Goal: Obtain resource: Download file/media

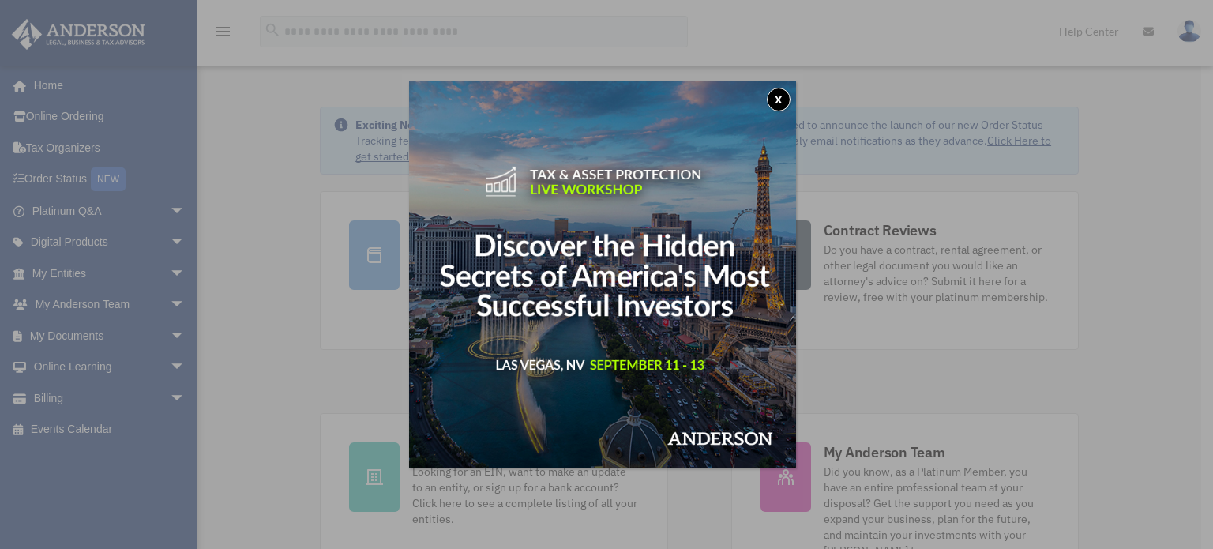
click at [779, 97] on button "x" at bounding box center [779, 100] width 24 height 24
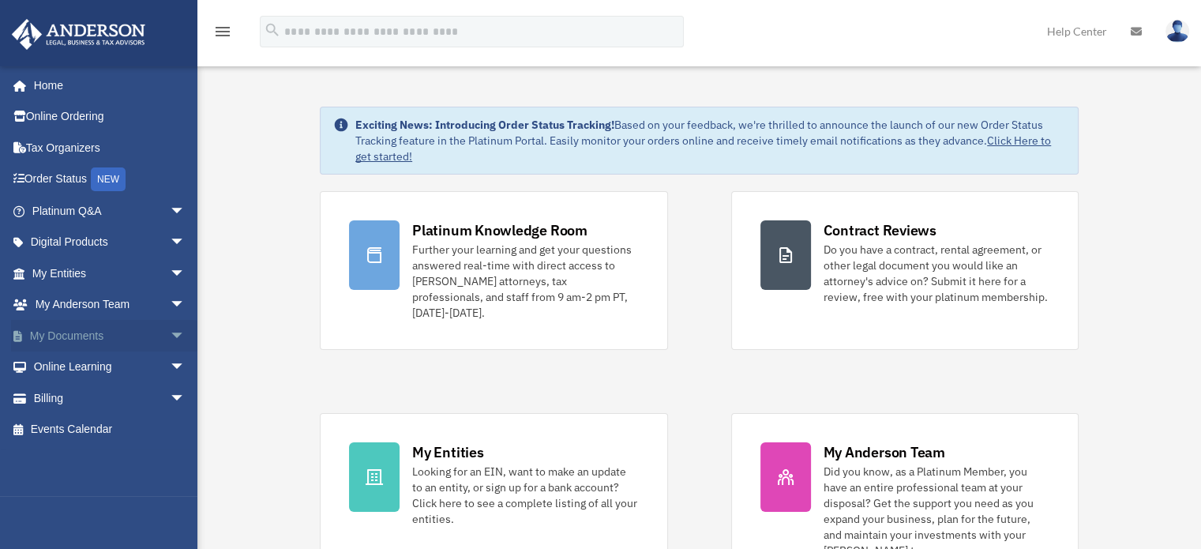
click at [69, 337] on link "My Documents arrow_drop_down" at bounding box center [110, 336] width 198 height 32
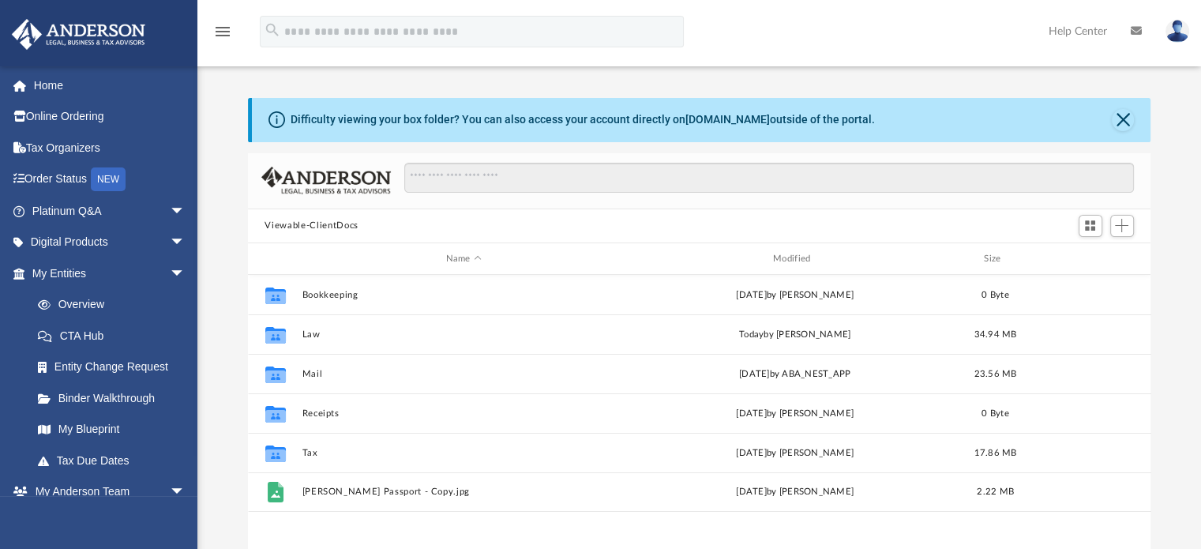
scroll to position [347, 891]
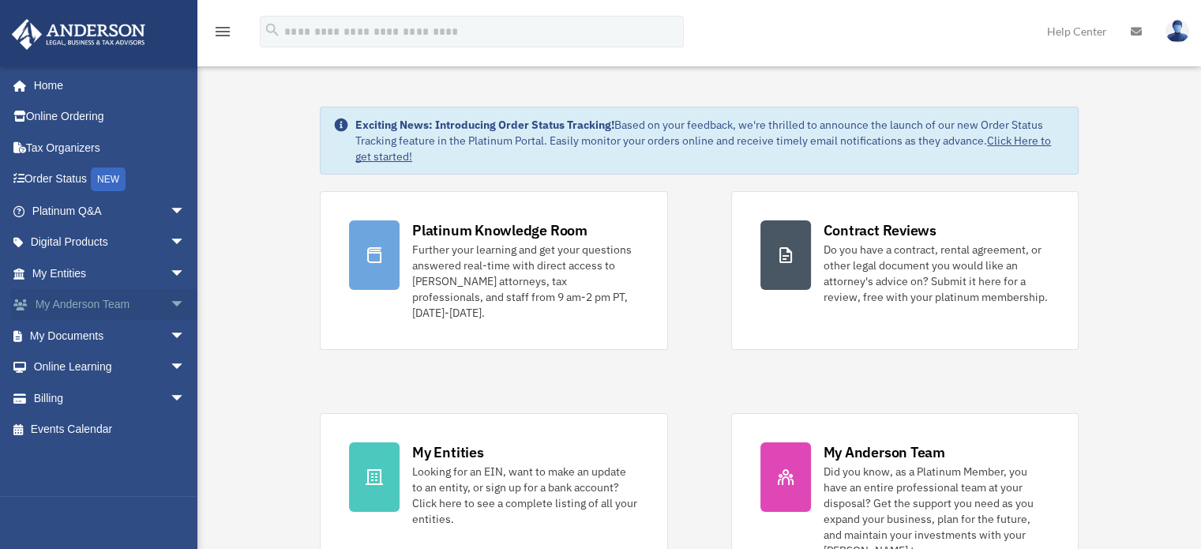
click at [135, 306] on link "My [PERSON_NAME] Team arrow_drop_down" at bounding box center [110, 305] width 198 height 32
click at [59, 328] on link "My Documents arrow_drop_down" at bounding box center [110, 336] width 198 height 32
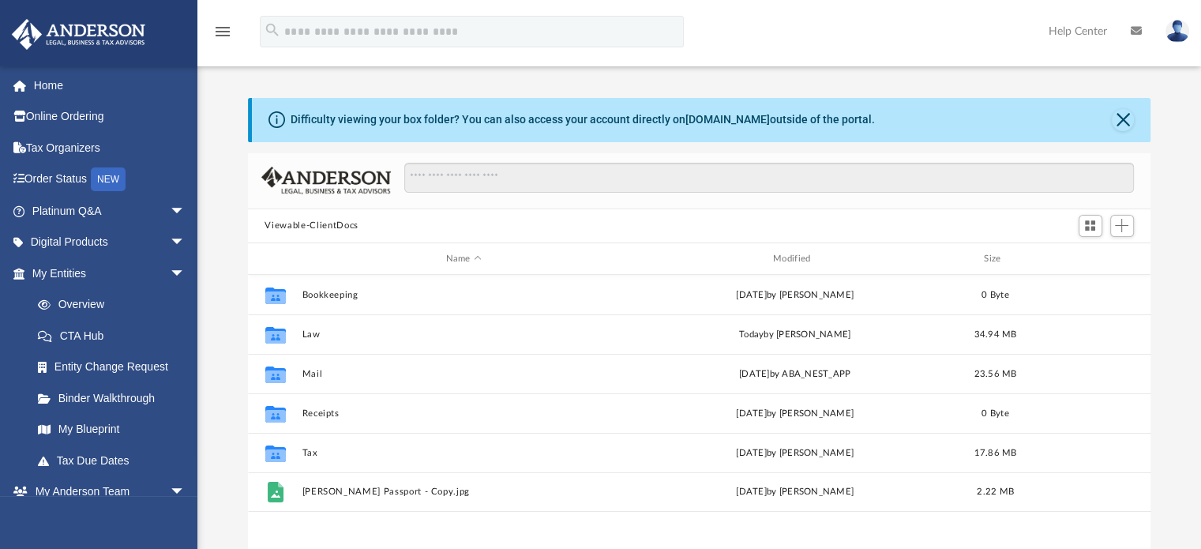
scroll to position [347, 891]
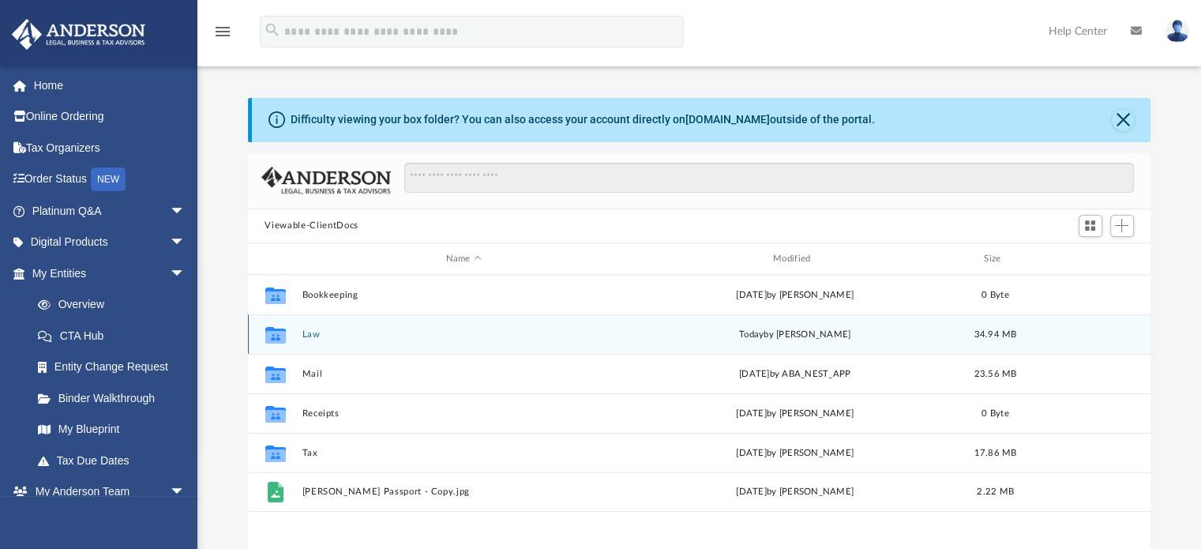
click at [313, 332] on button "Law" at bounding box center [464, 334] width 324 height 10
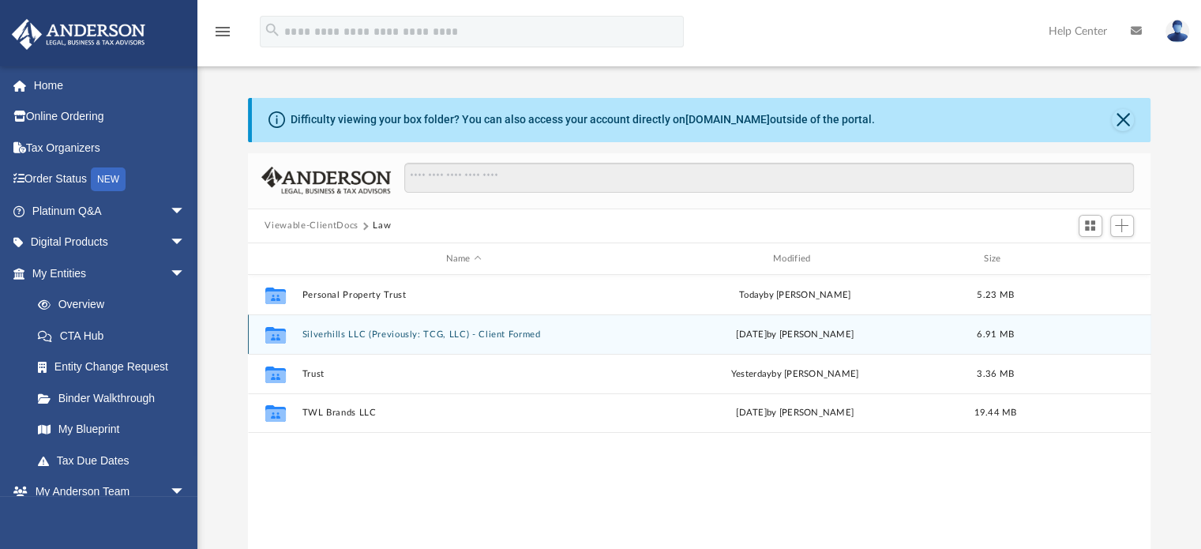
click at [313, 332] on button "Silverhills LLC (Previously: TCG, LLC) - Client Formed" at bounding box center [464, 334] width 324 height 10
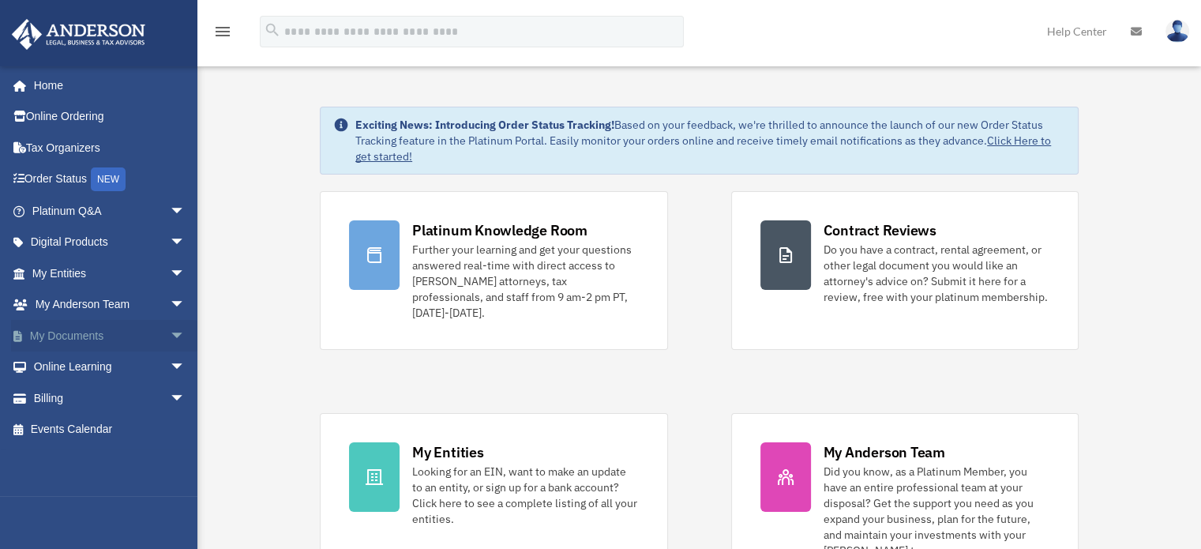
click at [56, 334] on link "My Documents arrow_drop_down" at bounding box center [110, 336] width 198 height 32
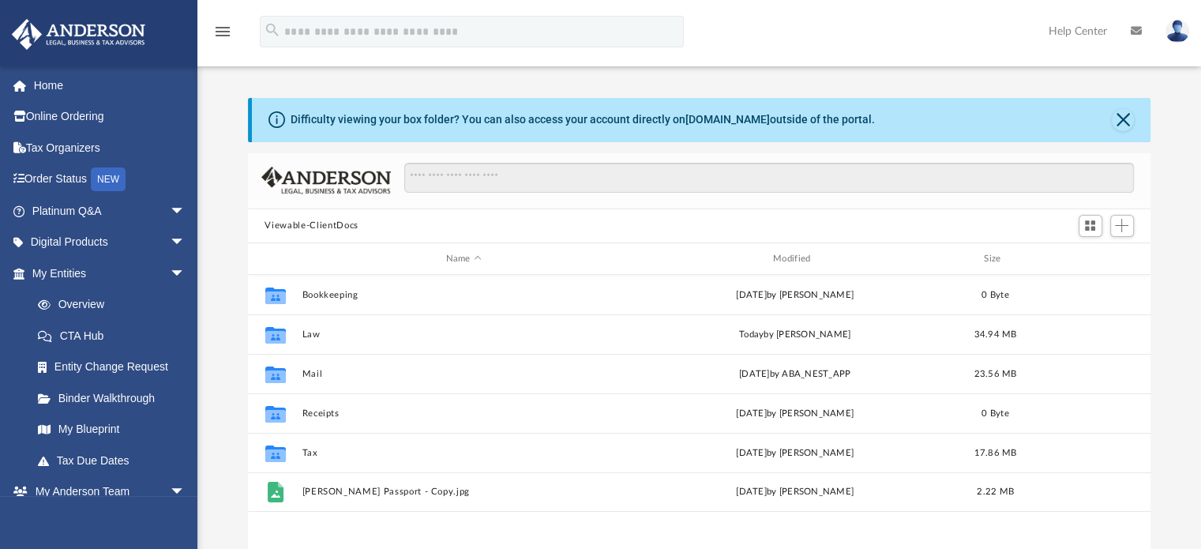
scroll to position [347, 891]
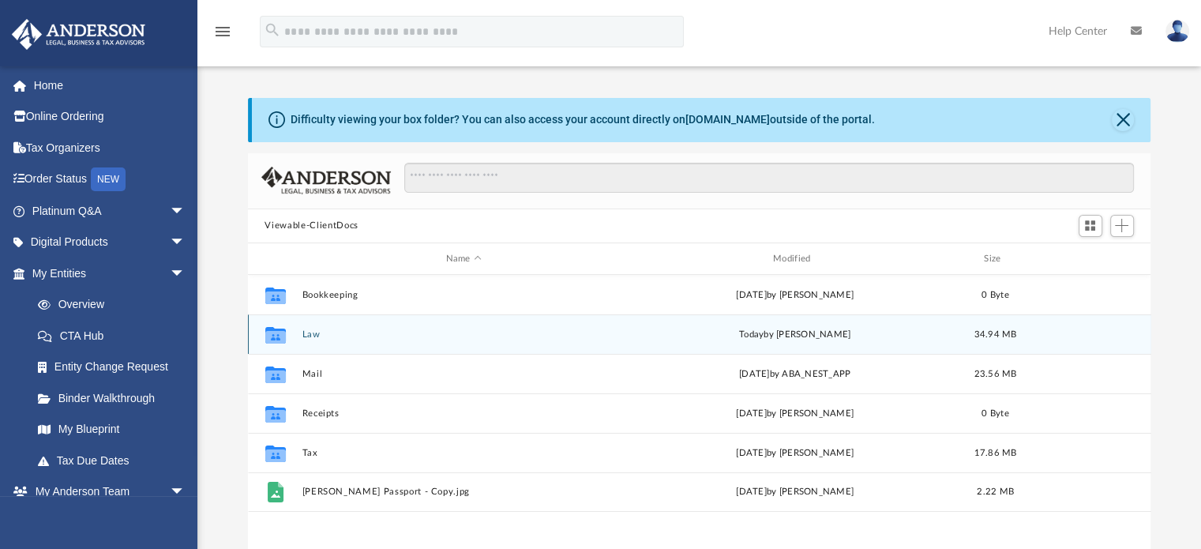
click at [313, 328] on div "Collaborated Folder Law [DATE] by [PERSON_NAME] 34.94 MB" at bounding box center [699, 333] width 903 height 39
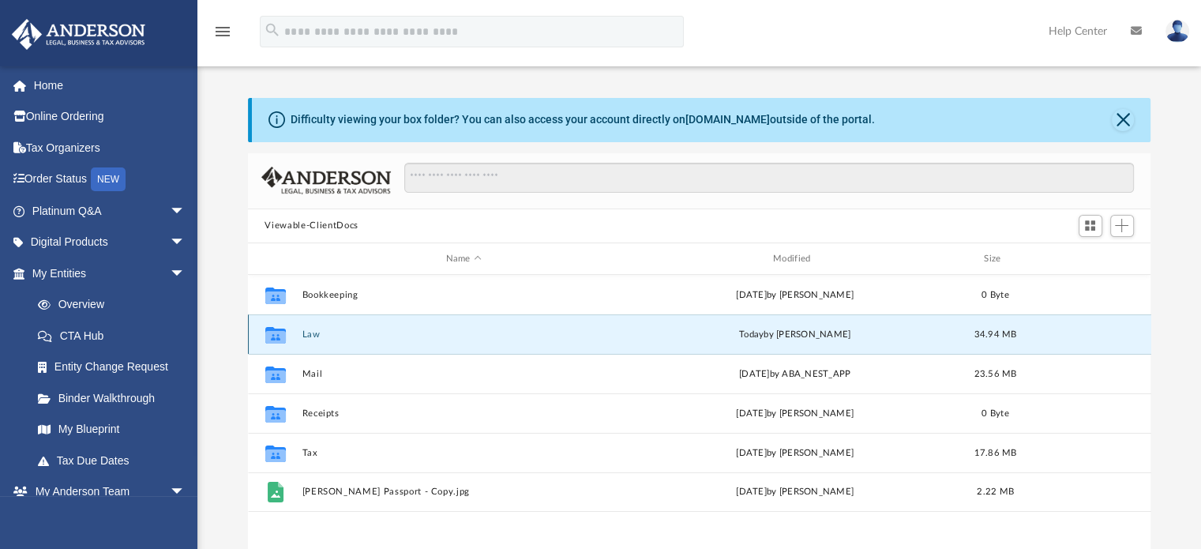
click at [313, 332] on button "Law" at bounding box center [464, 334] width 324 height 10
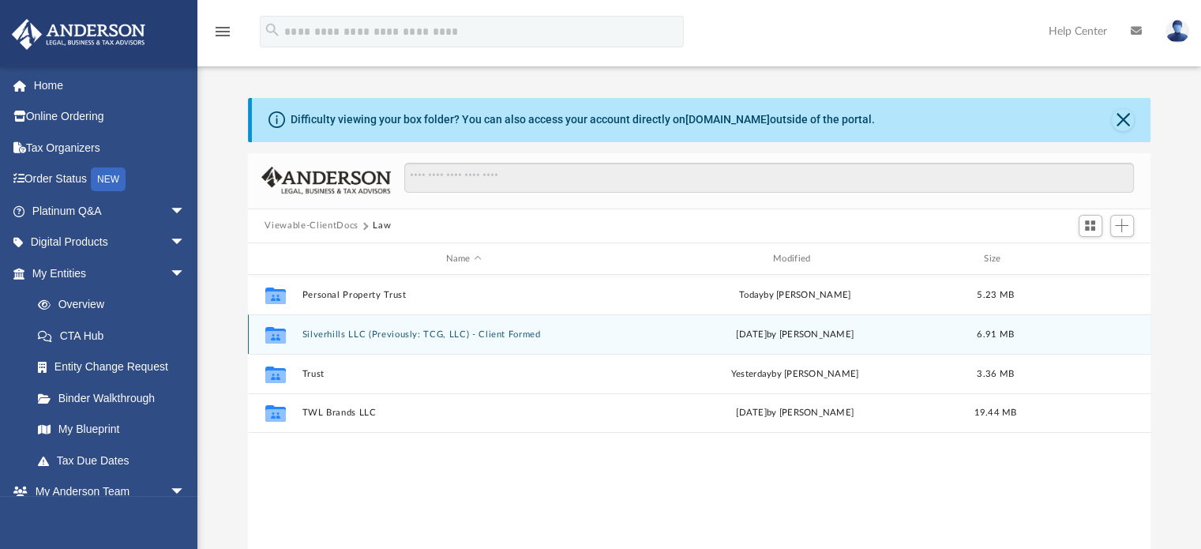
click at [313, 332] on button "Silverhills LLC (Previously: TCG, LLC) - Client Formed" at bounding box center [464, 334] width 324 height 10
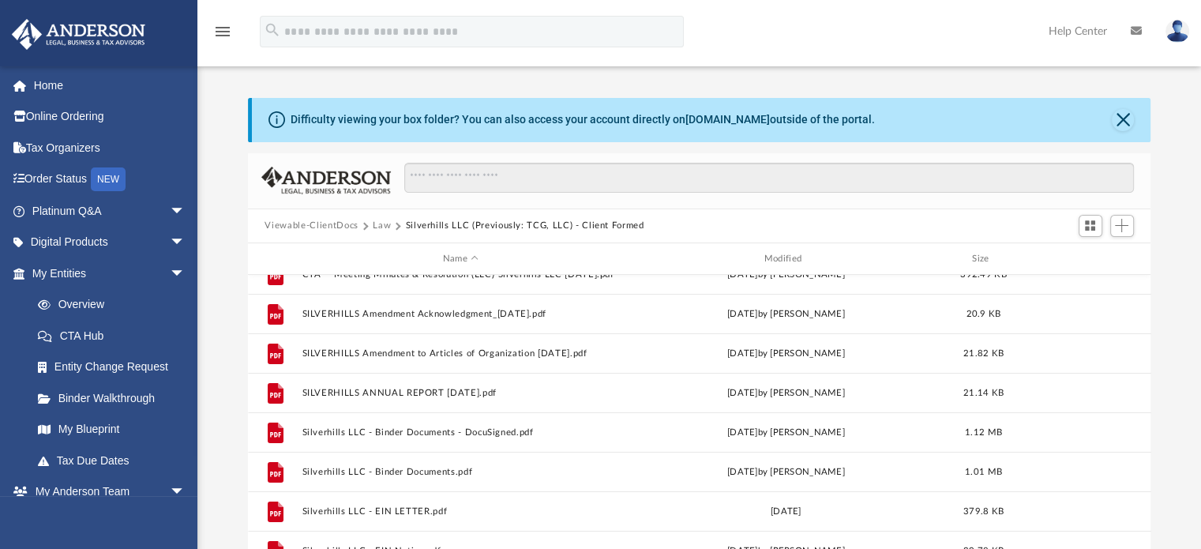
scroll to position [146, 0]
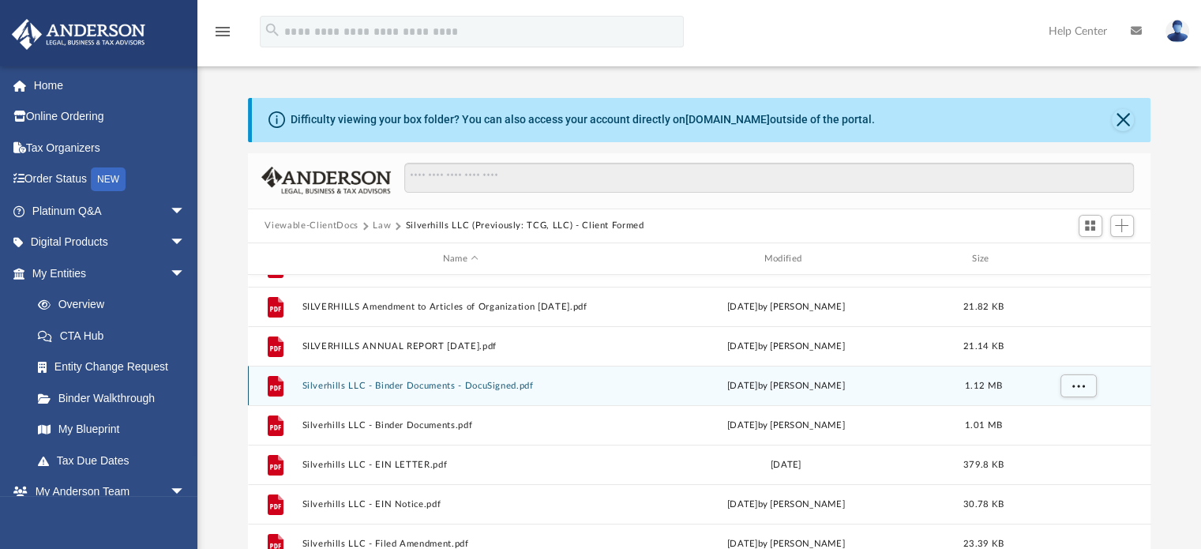
click at [426, 383] on button "Silverhills LLC - Binder Documents - DocuSigned.pdf" at bounding box center [461, 386] width 318 height 10
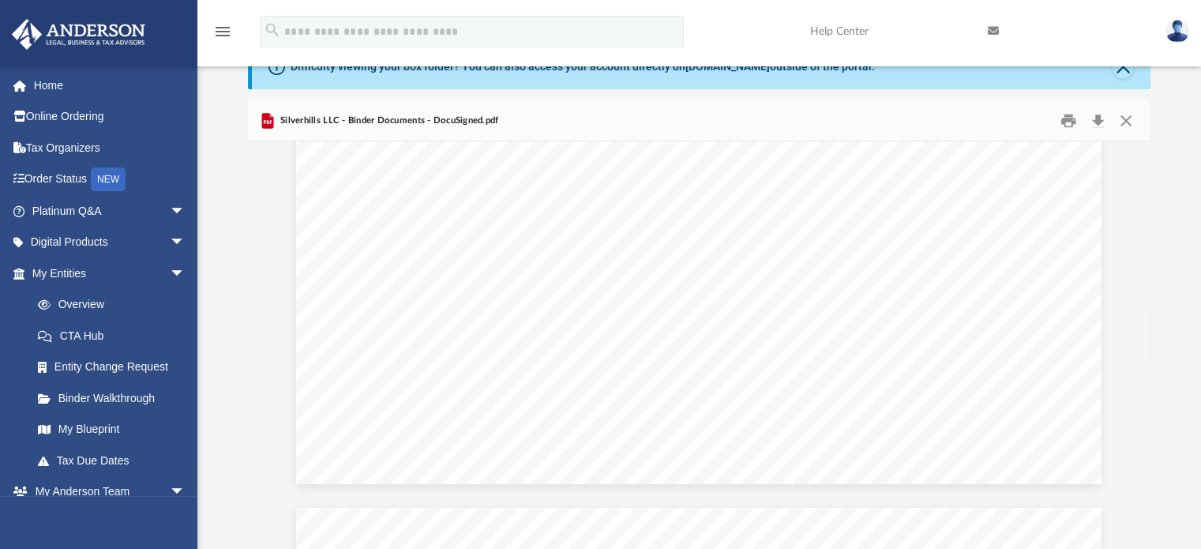
scroll to position [8174, 0]
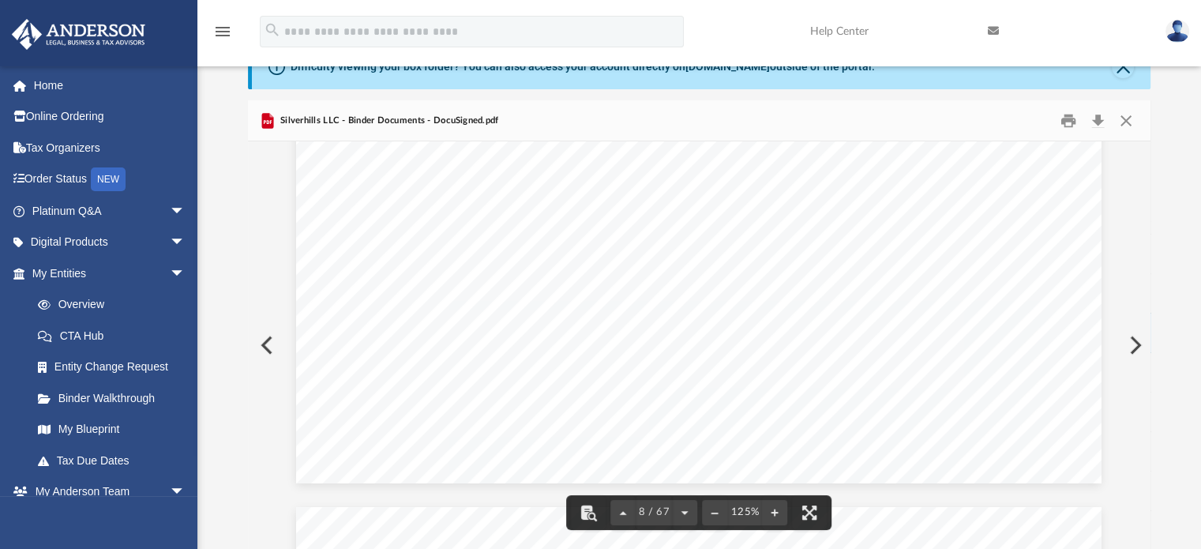
drag, startPoint x: 426, startPoint y: 383, endPoint x: 321, endPoint y: 400, distance: 106.4
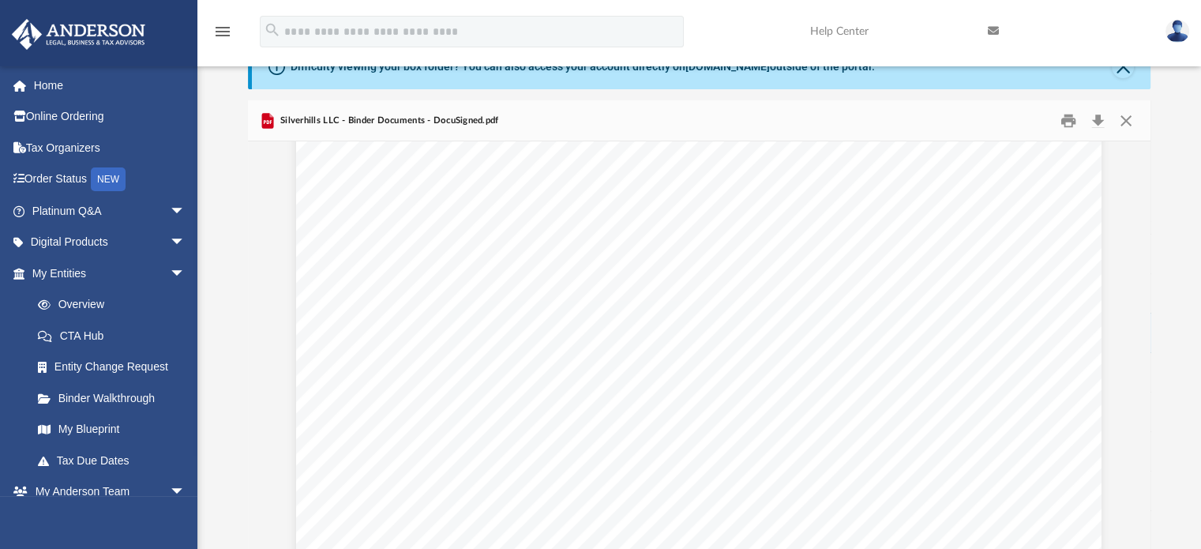
scroll to position [14459, 0]
click at [321, 400] on div "Operating Agreement of Silverhills LLC Page 2 of 45 indebtedness in furtherance…" at bounding box center [698, 73] width 805 height 1042
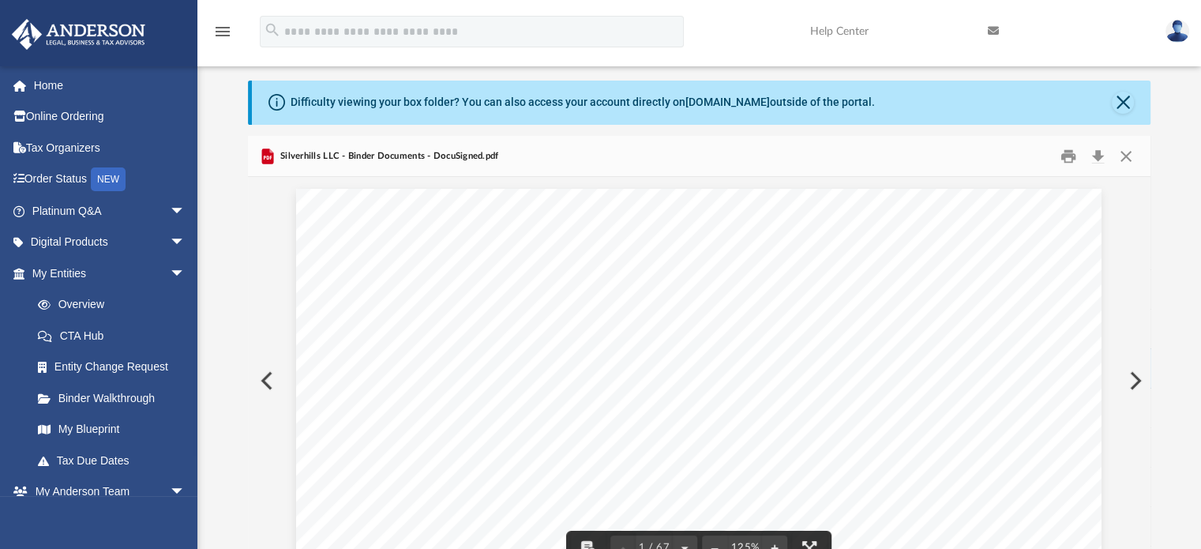
scroll to position [0, 0]
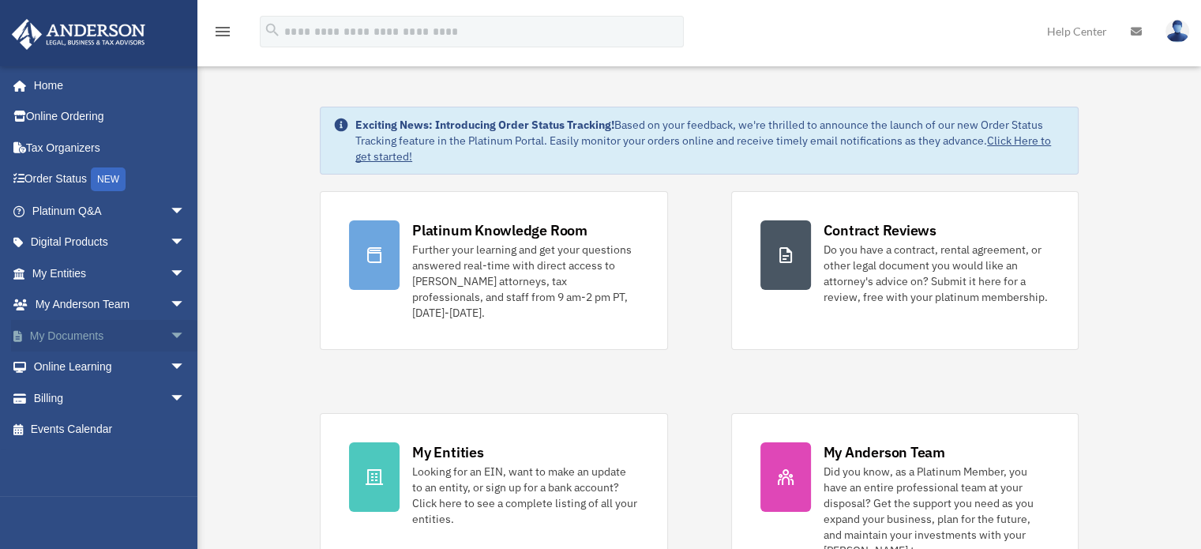
click at [92, 336] on link "My Documents arrow_drop_down" at bounding box center [110, 336] width 198 height 32
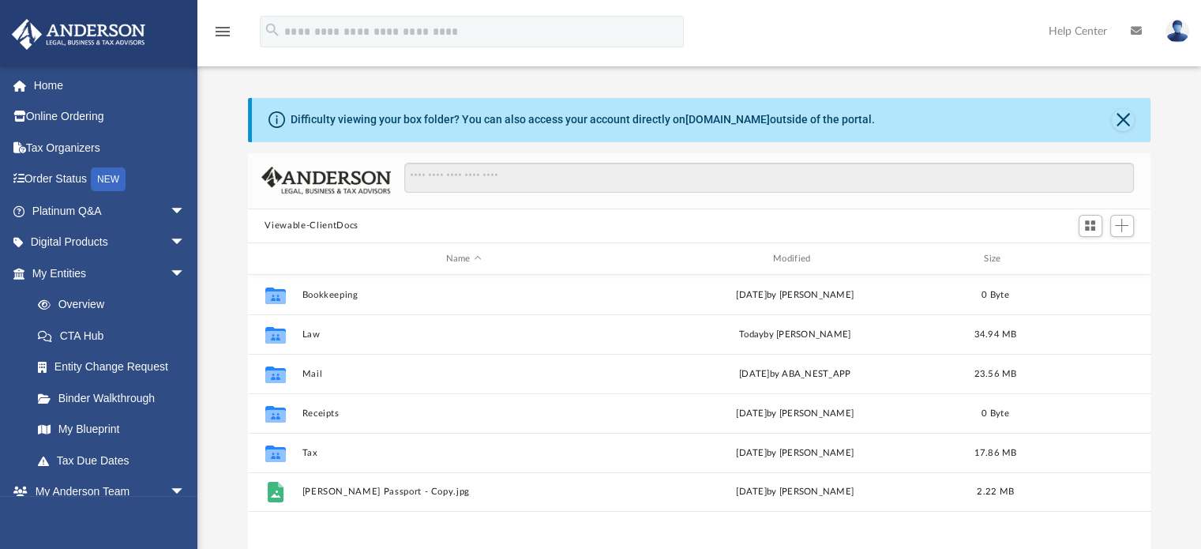
scroll to position [347, 891]
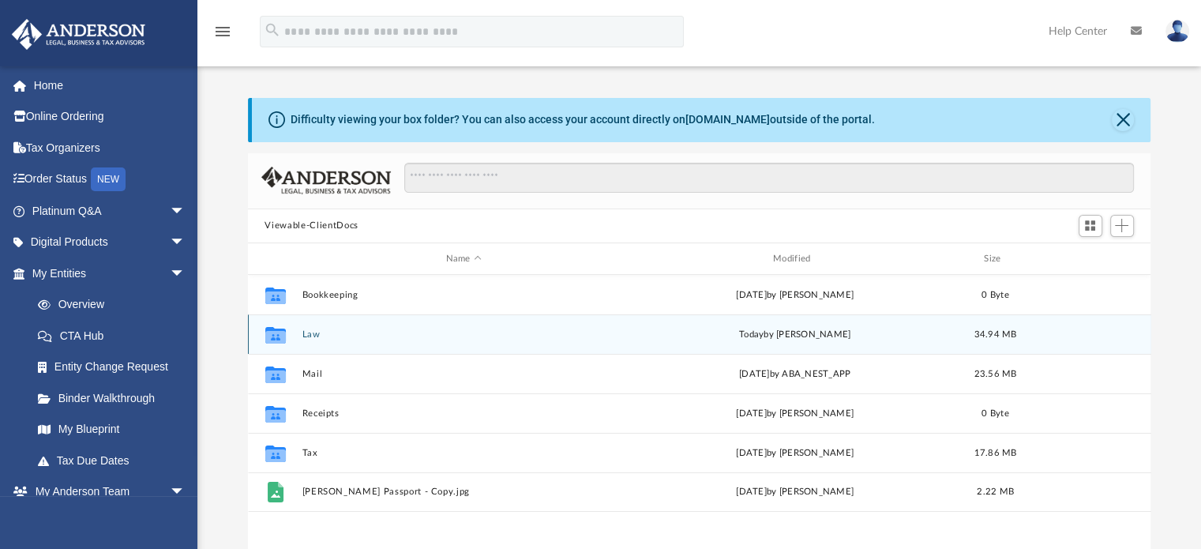
click at [315, 334] on button "Law" at bounding box center [464, 334] width 324 height 10
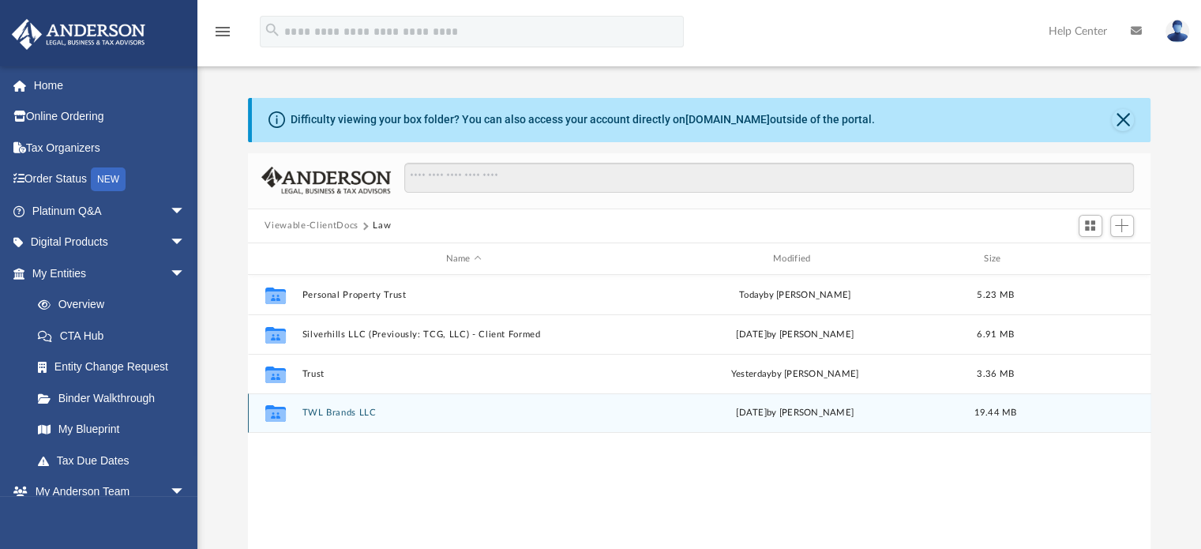
click at [360, 413] on button "TWL Brands LLC" at bounding box center [464, 413] width 324 height 10
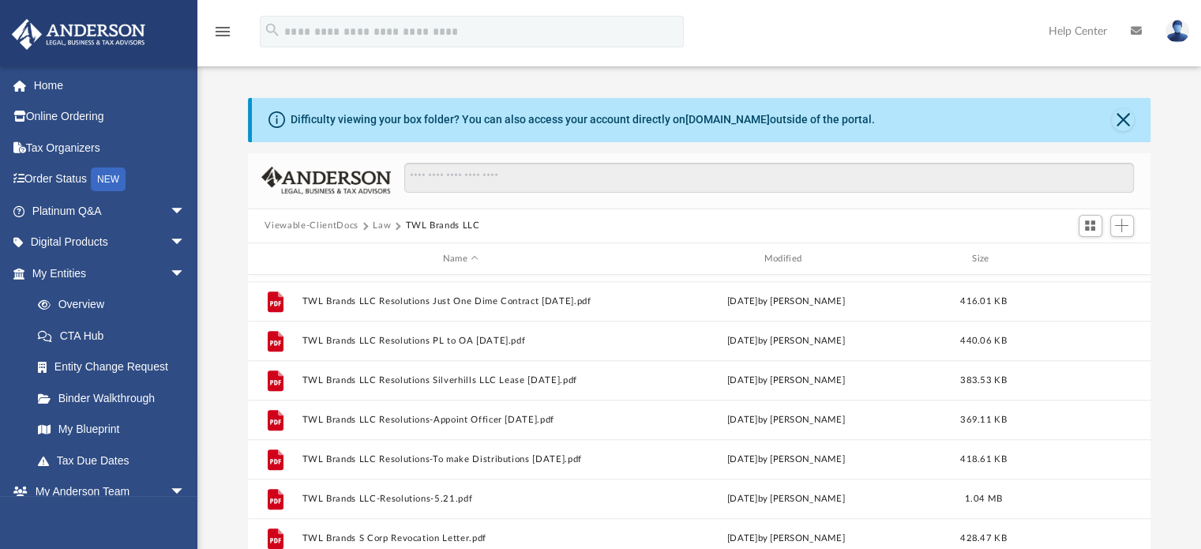
scroll to position [897, 0]
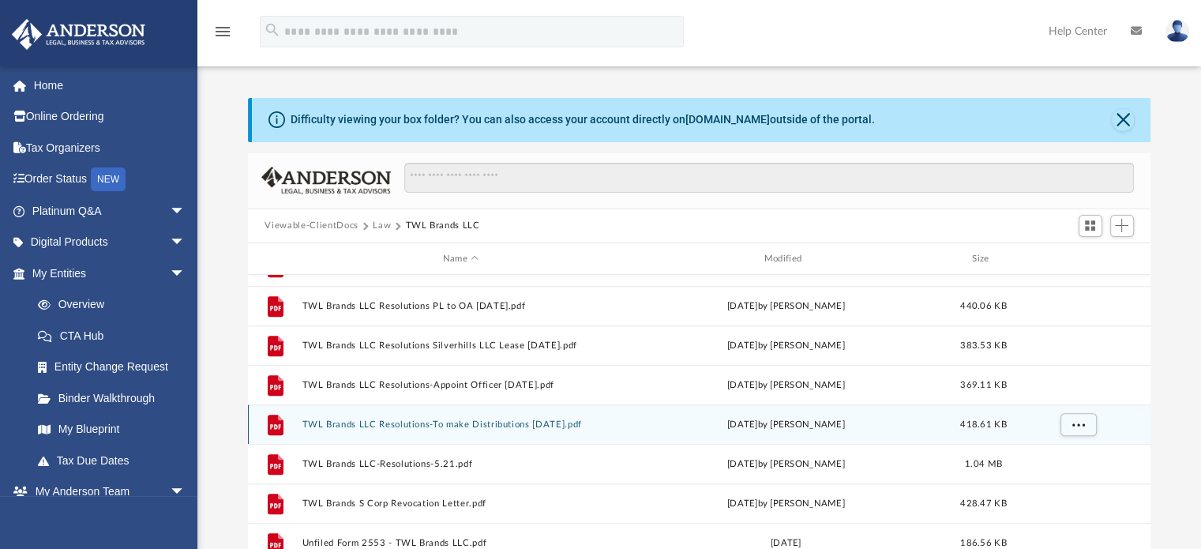
click at [723, 420] on div "Sat May 3 2025 by Ted Lick" at bounding box center [786, 425] width 318 height 14
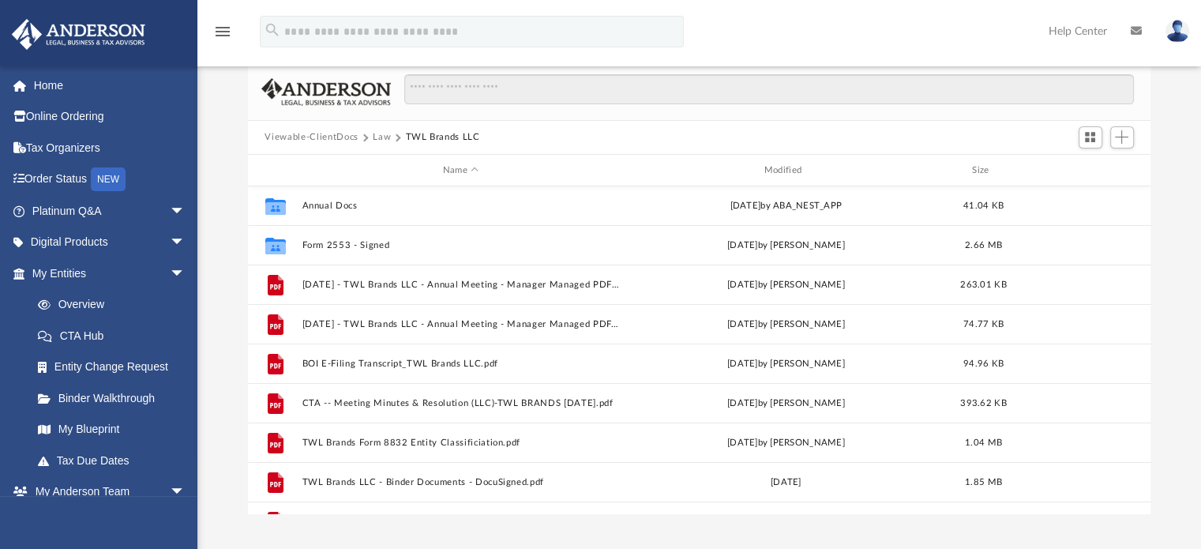
scroll to position [0, 0]
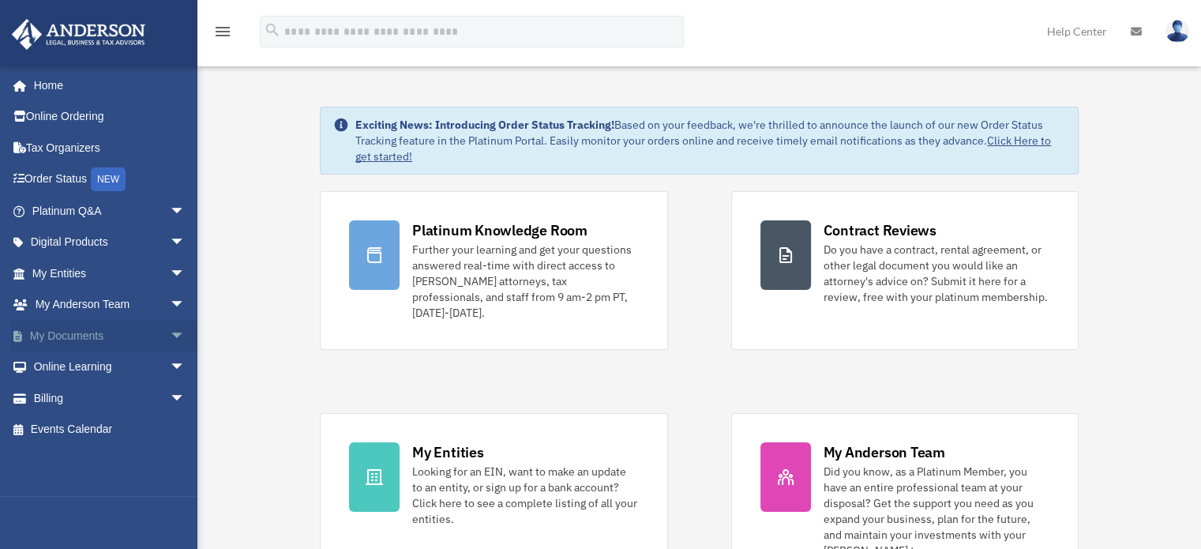
click at [149, 332] on link "My Documents arrow_drop_down" at bounding box center [110, 336] width 198 height 32
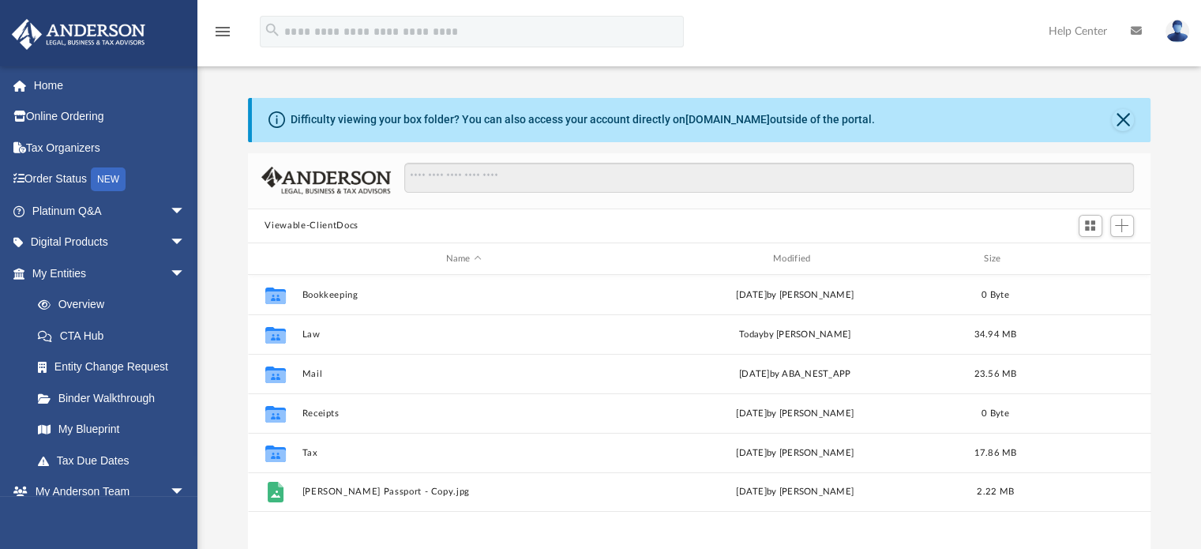
scroll to position [347, 891]
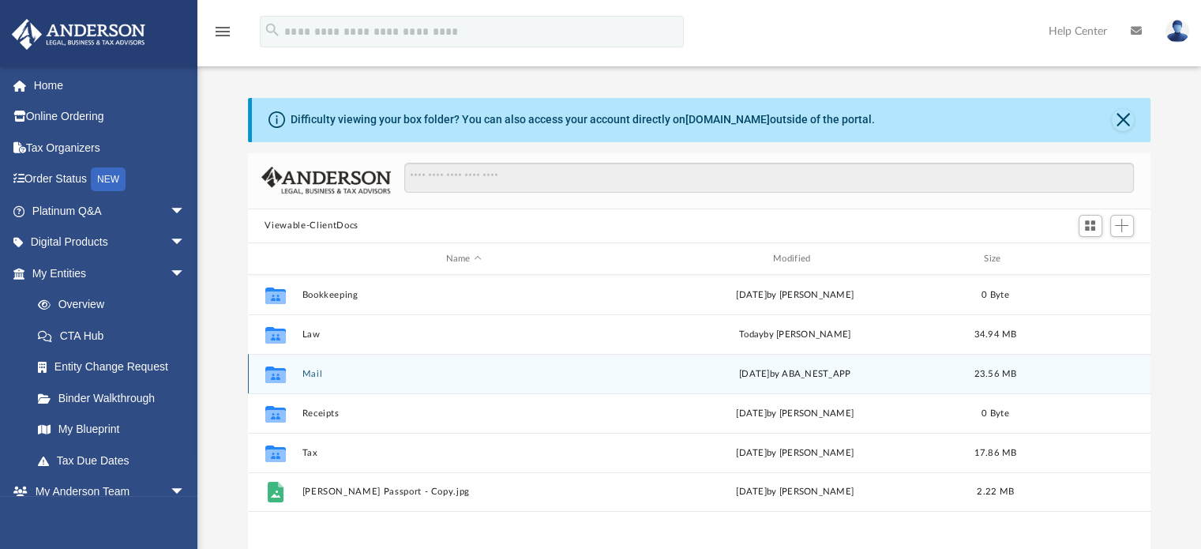
click at [326, 374] on button "Mail" at bounding box center [464, 374] width 324 height 10
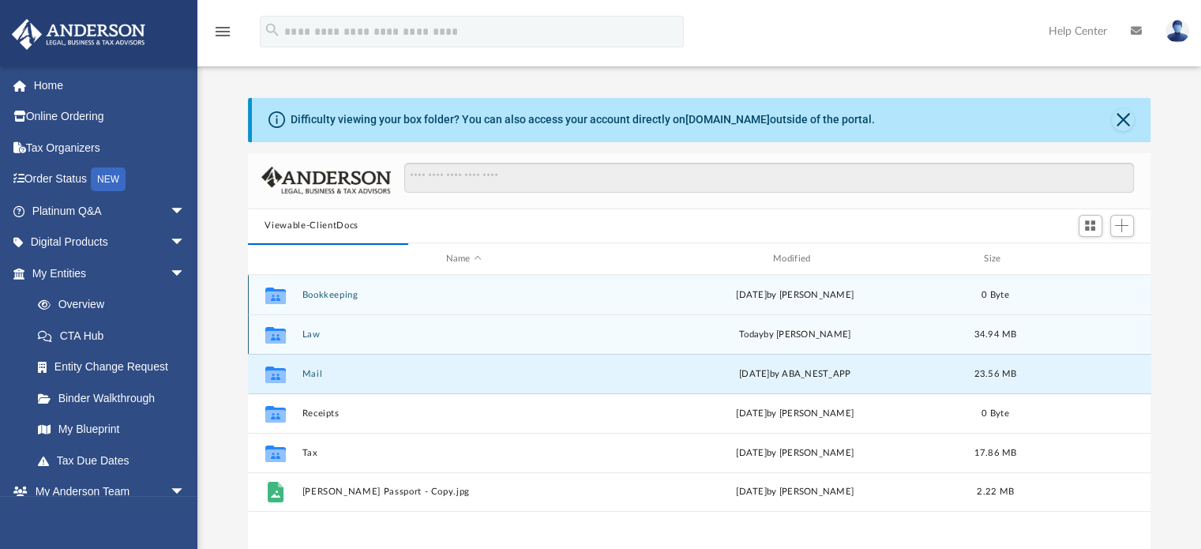
scroll to position [298, 891]
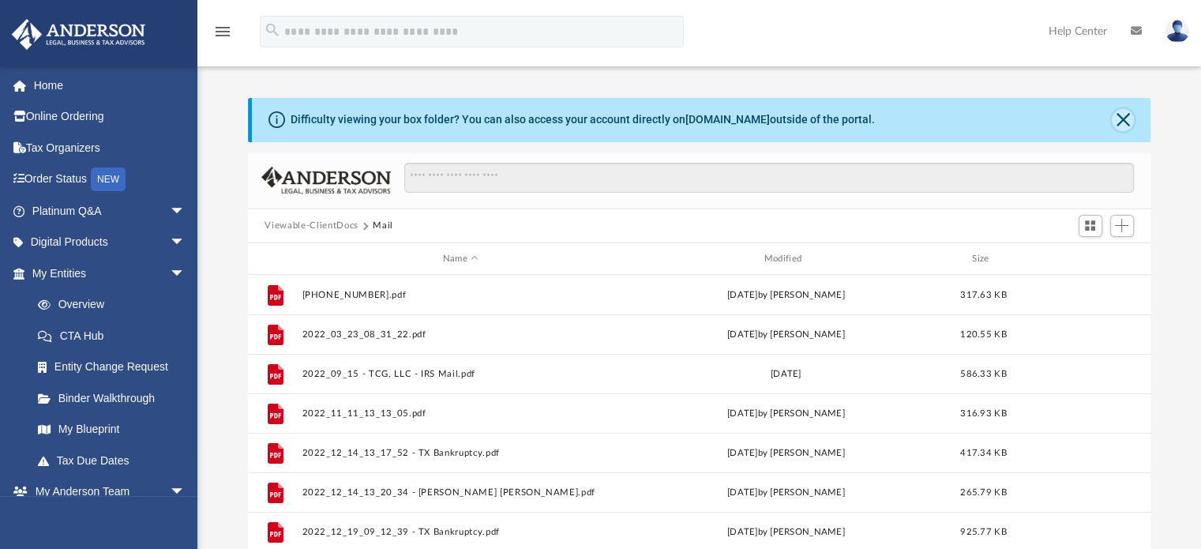
click at [1121, 122] on button "Close" at bounding box center [1123, 120] width 22 height 22
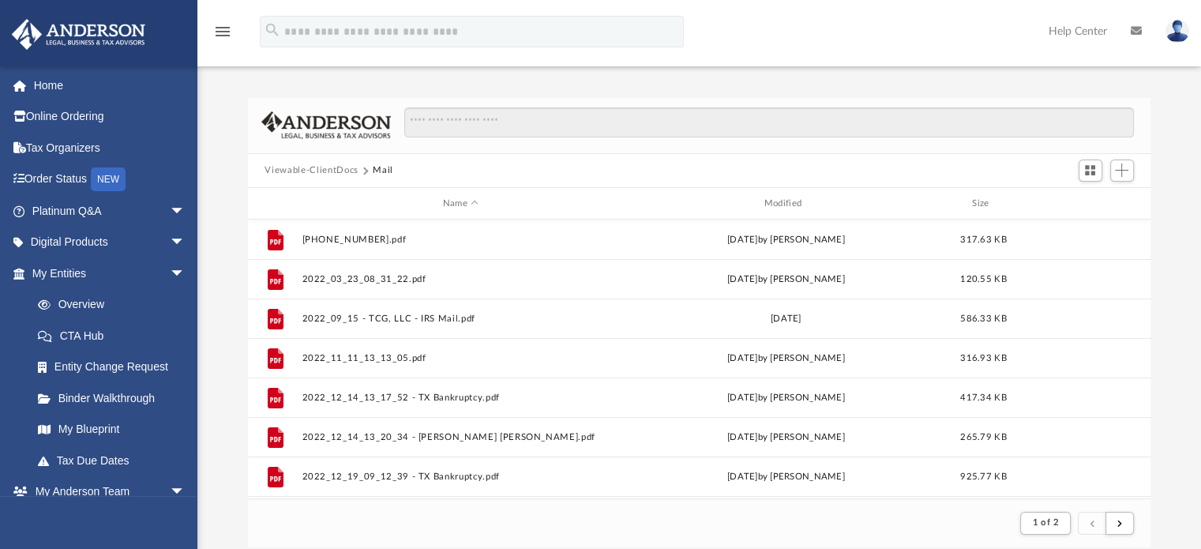
click at [310, 163] on button "Viewable-ClientDocs" at bounding box center [311, 170] width 93 height 14
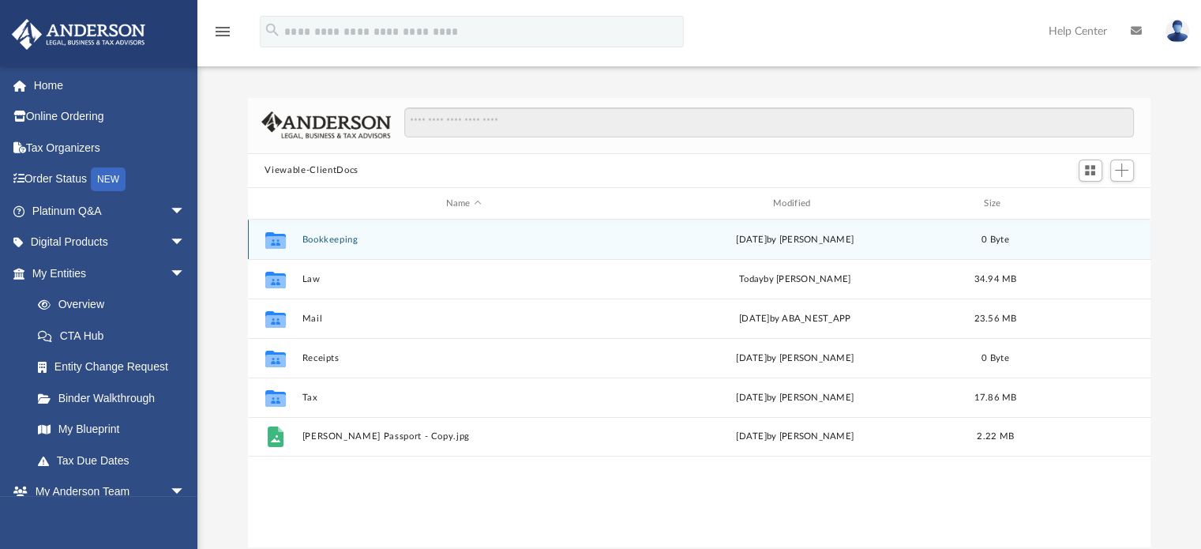
scroll to position [347, 891]
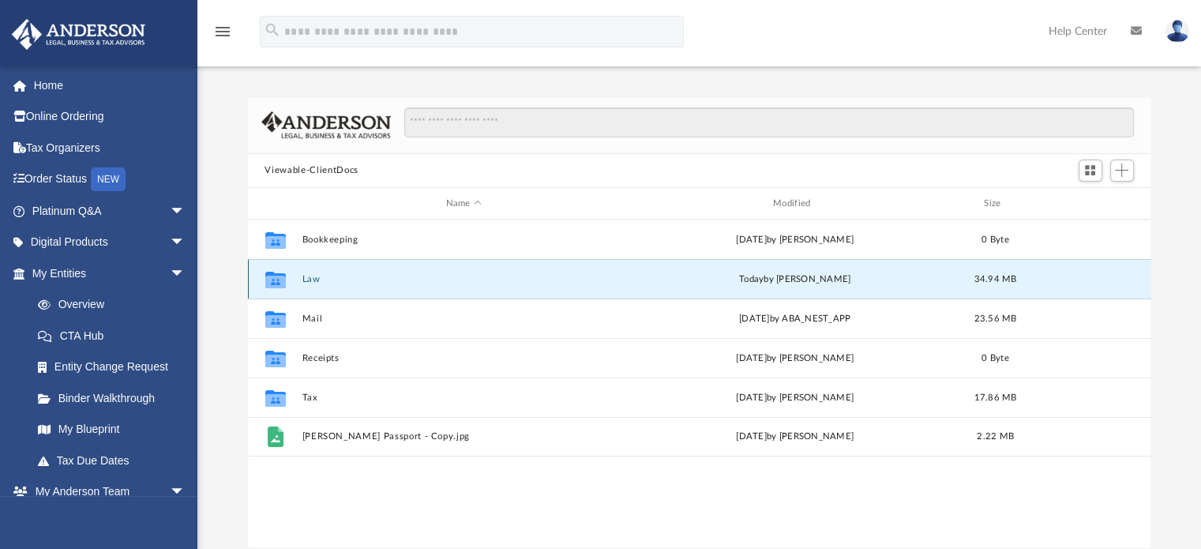
click at [306, 282] on button "Law" at bounding box center [464, 279] width 324 height 10
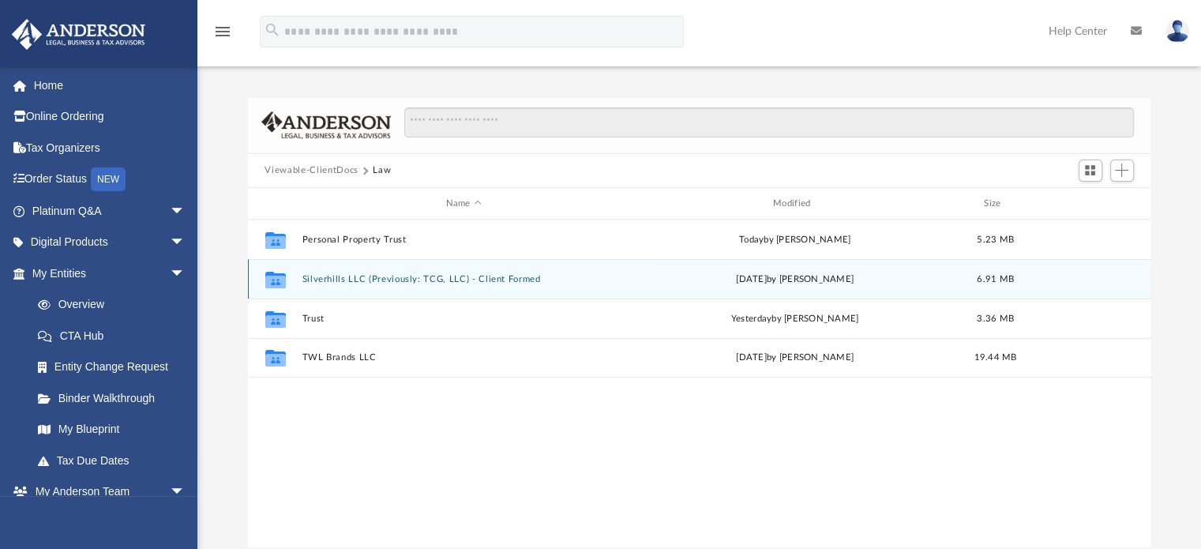
click at [377, 283] on button "Silverhills LLC (Previously: TCG, LLC) - Client Formed" at bounding box center [464, 279] width 324 height 10
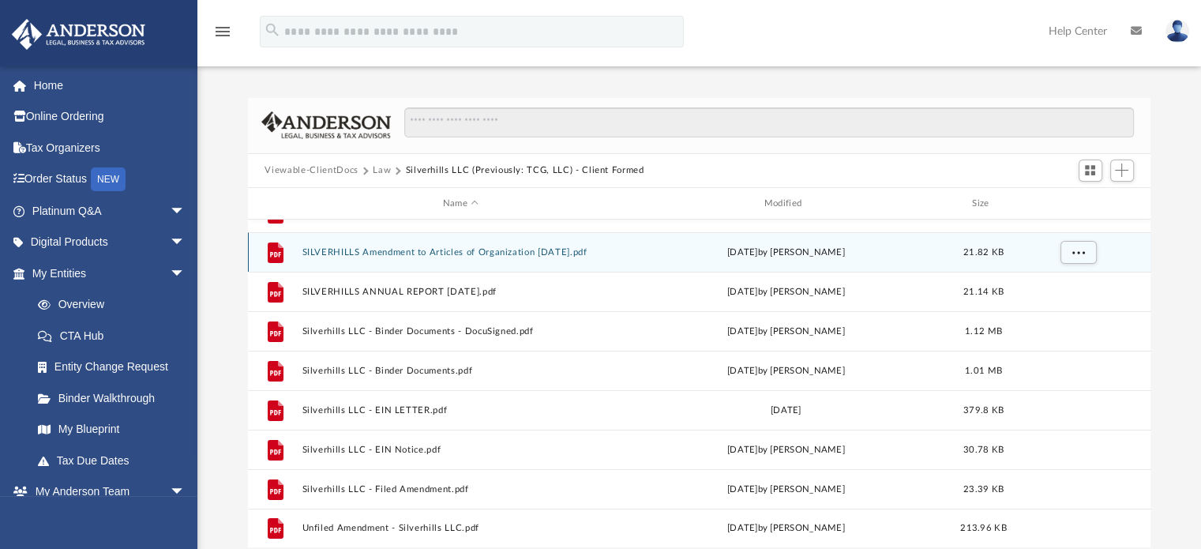
scroll to position [146, 0]
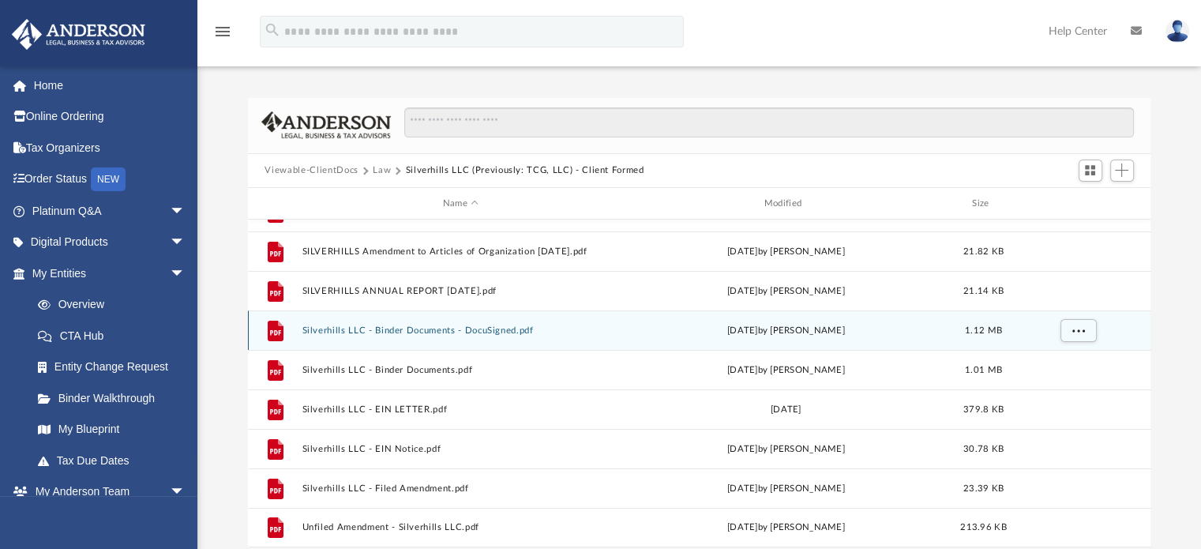
click at [456, 331] on button "Silverhills LLC - Binder Documents - DocuSigned.pdf" at bounding box center [461, 330] width 318 height 10
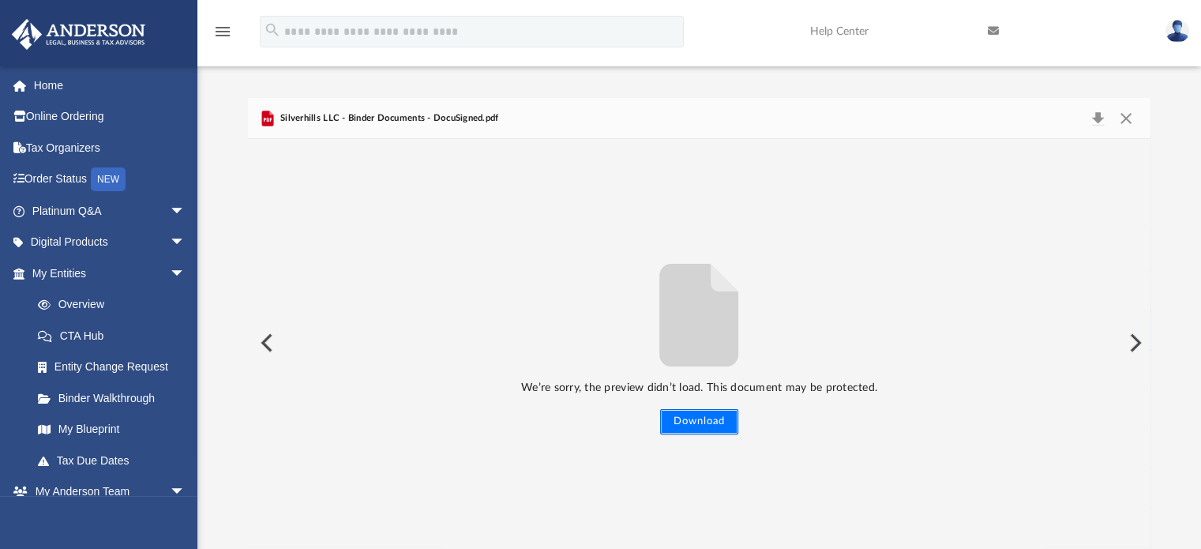
click at [676, 422] on button "Download" at bounding box center [699, 421] width 78 height 25
click at [1119, 118] on button "Close" at bounding box center [1126, 118] width 28 height 22
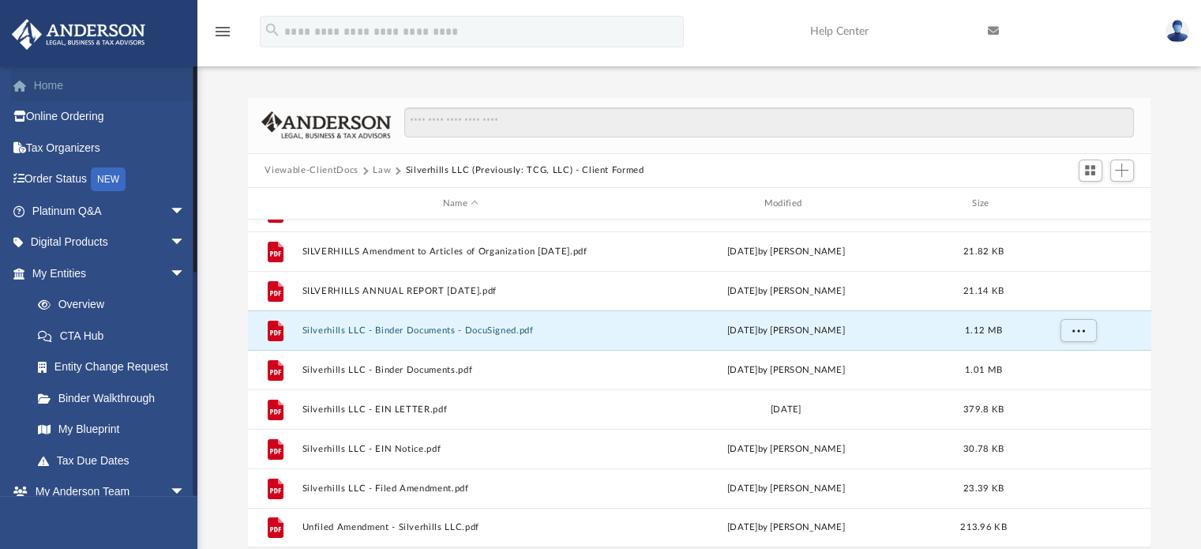
click at [35, 81] on link "Home" at bounding box center [110, 85] width 198 height 32
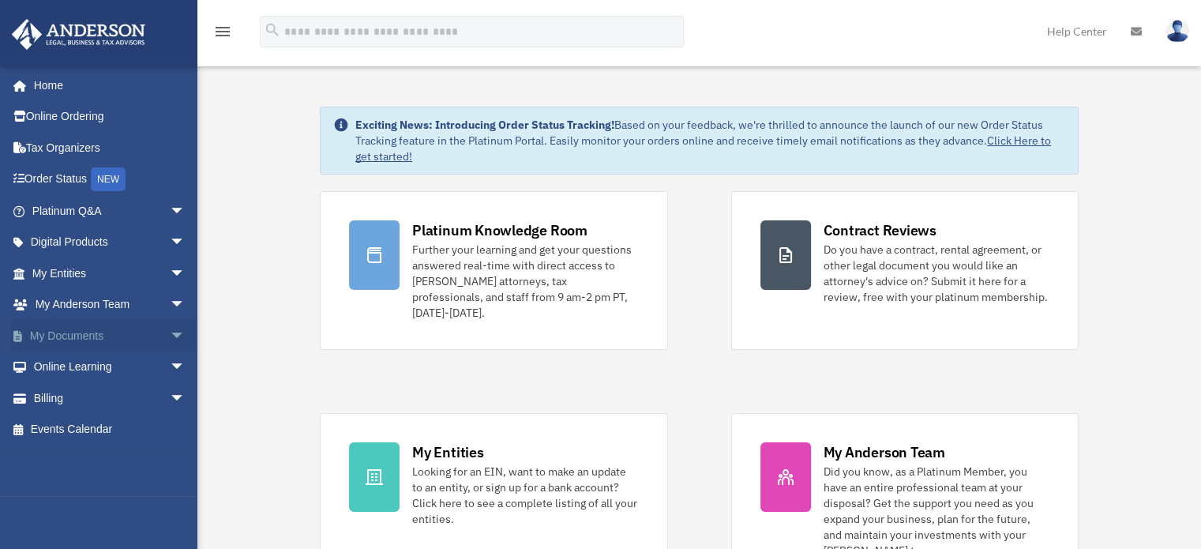
click at [142, 337] on link "My Documents arrow_drop_down" at bounding box center [110, 336] width 198 height 32
click at [170, 329] on span "arrow_drop_down" at bounding box center [186, 336] width 32 height 32
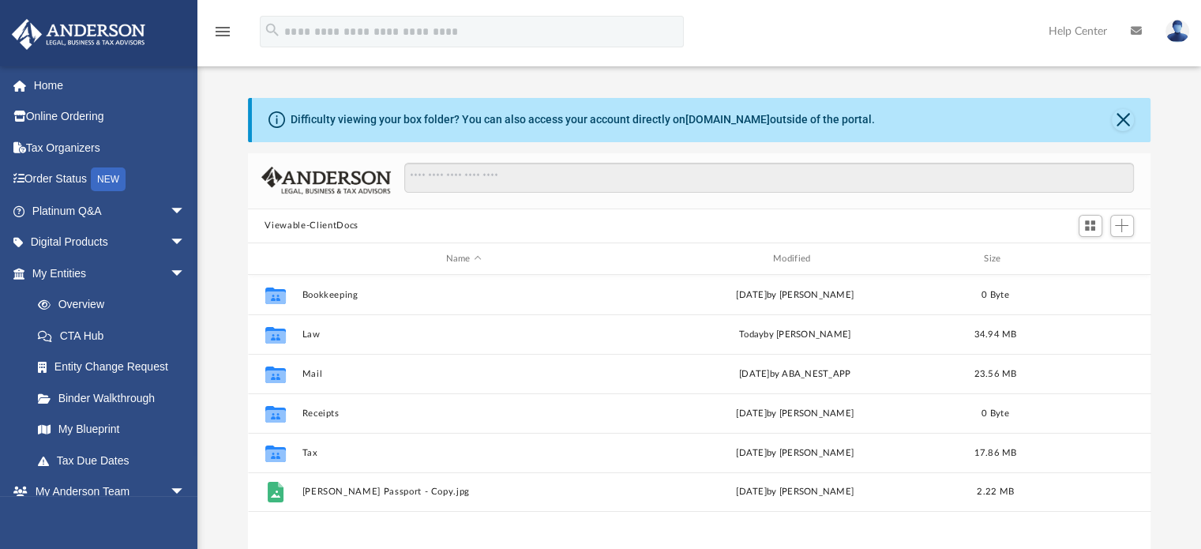
scroll to position [347, 891]
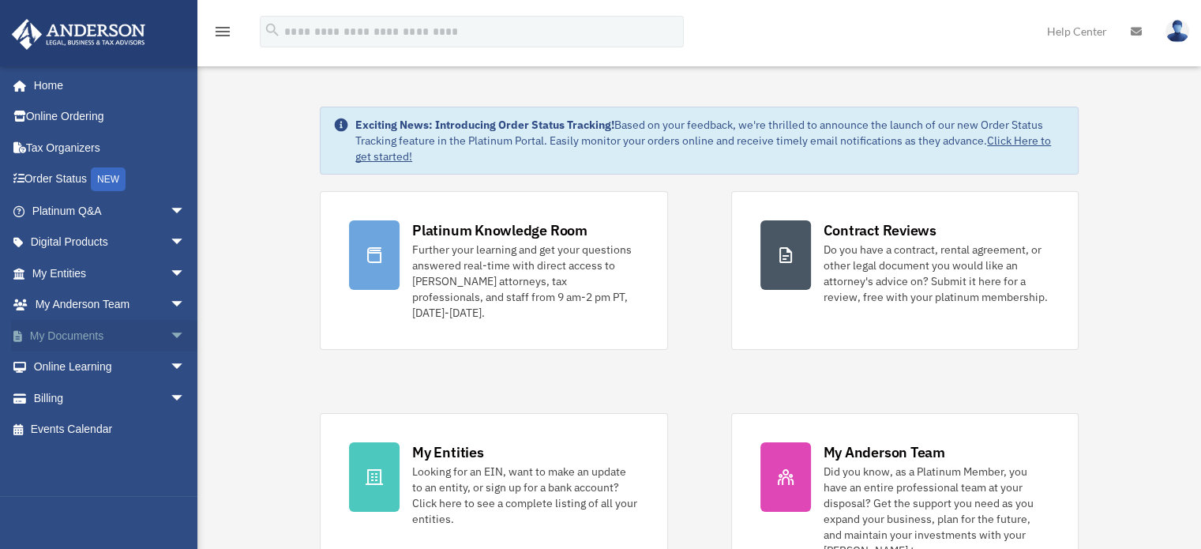
click at [170, 336] on span "arrow_drop_down" at bounding box center [186, 336] width 32 height 32
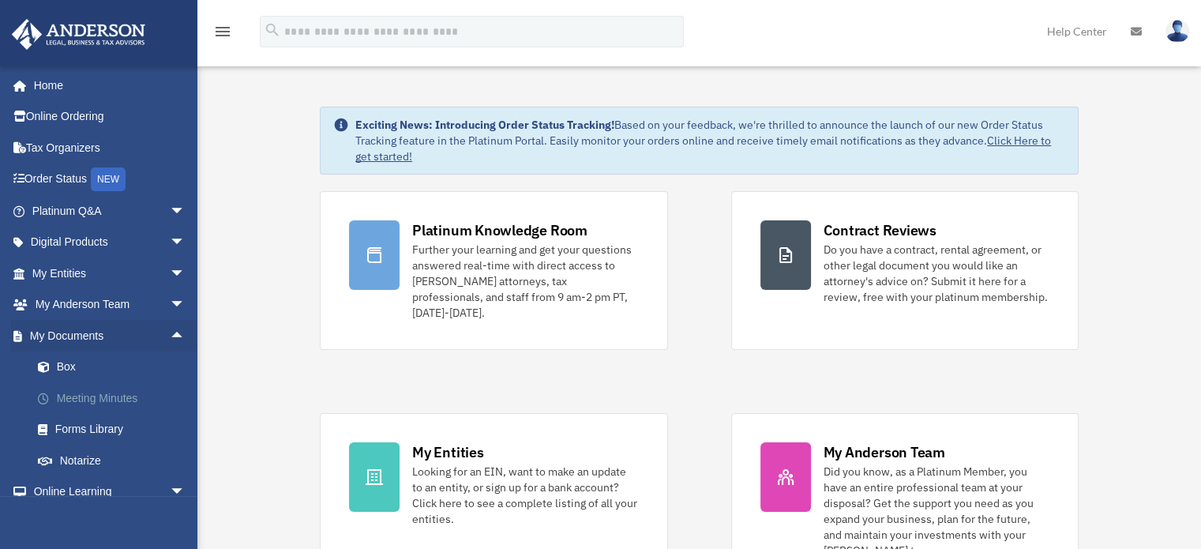
click at [105, 397] on link "Meeting Minutes" at bounding box center [115, 398] width 187 height 32
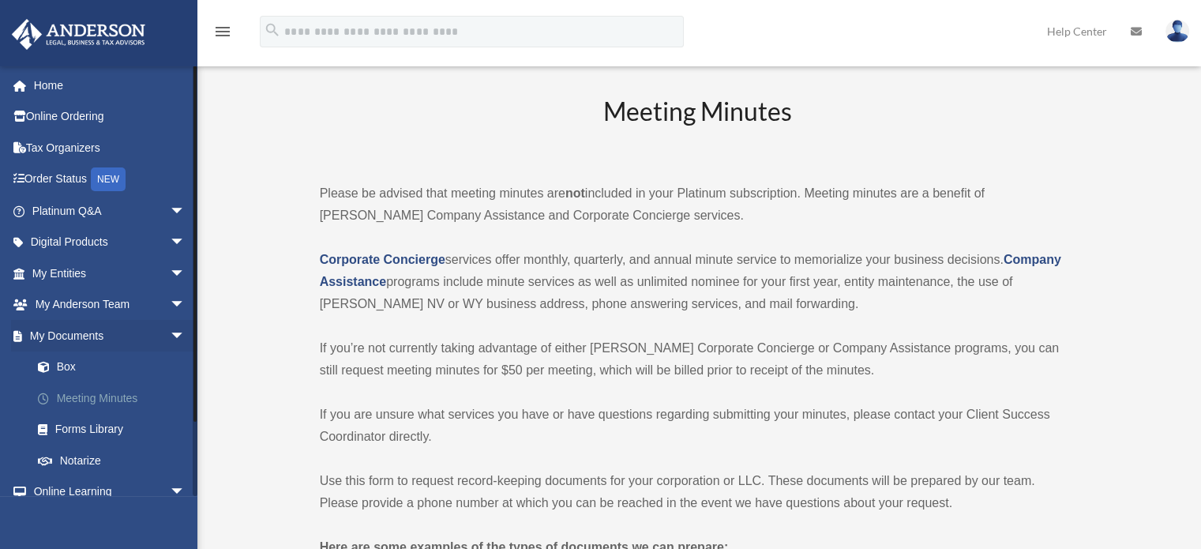
click at [114, 395] on link "Meeting Minutes" at bounding box center [115, 398] width 187 height 32
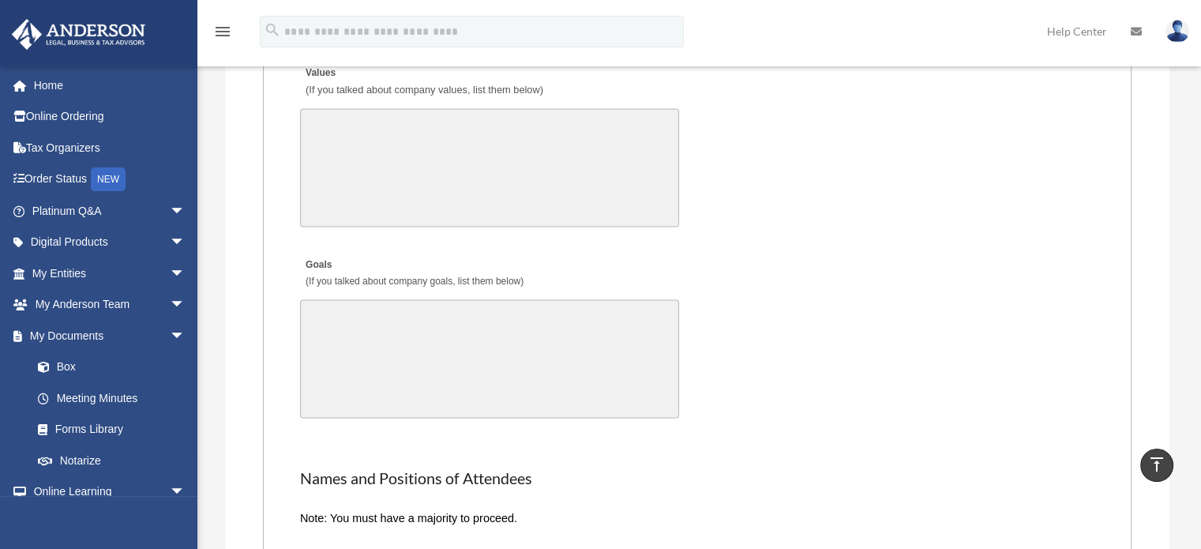
scroll to position [2778, 0]
click at [57, 84] on link "Home" at bounding box center [110, 85] width 198 height 32
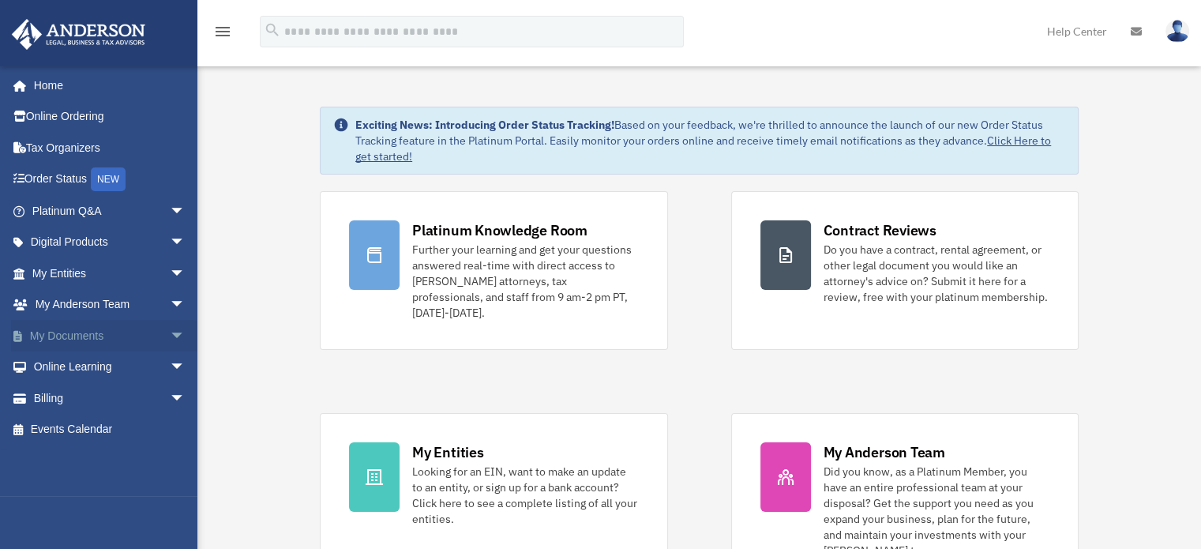
click at [133, 330] on link "My Documents arrow_drop_down" at bounding box center [110, 336] width 198 height 32
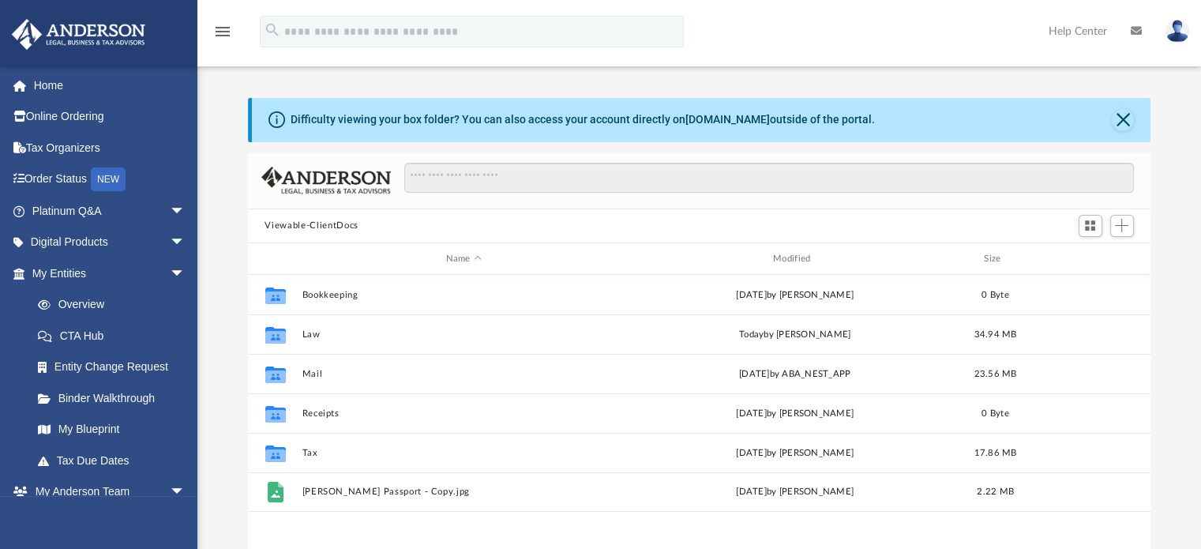
scroll to position [347, 891]
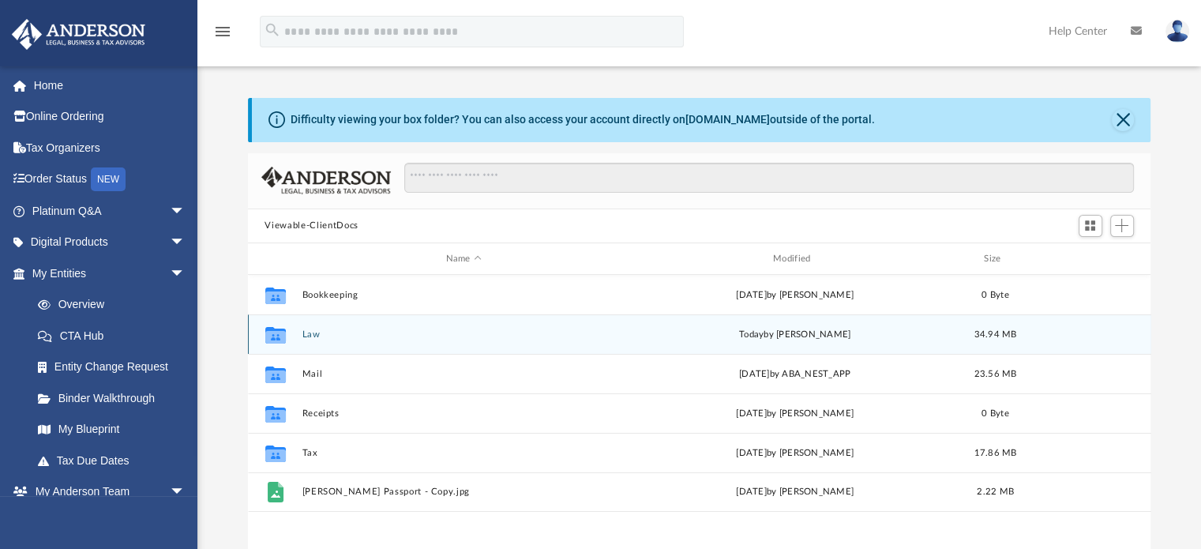
click at [310, 336] on button "Law" at bounding box center [464, 334] width 324 height 10
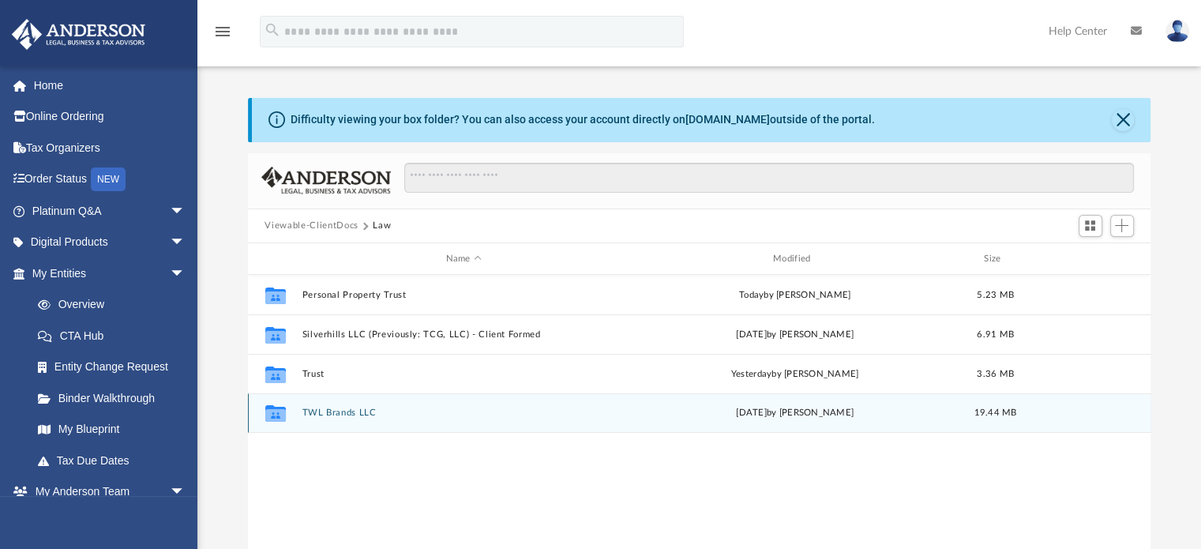
click at [324, 411] on button "TWL Brands LLC" at bounding box center [464, 413] width 324 height 10
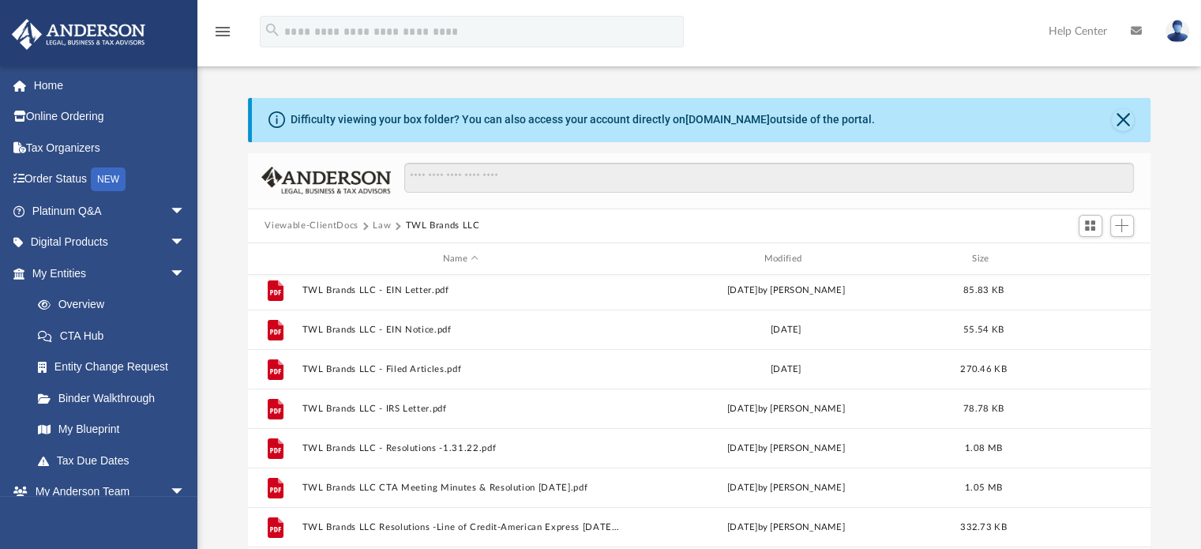
scroll to position [373, 0]
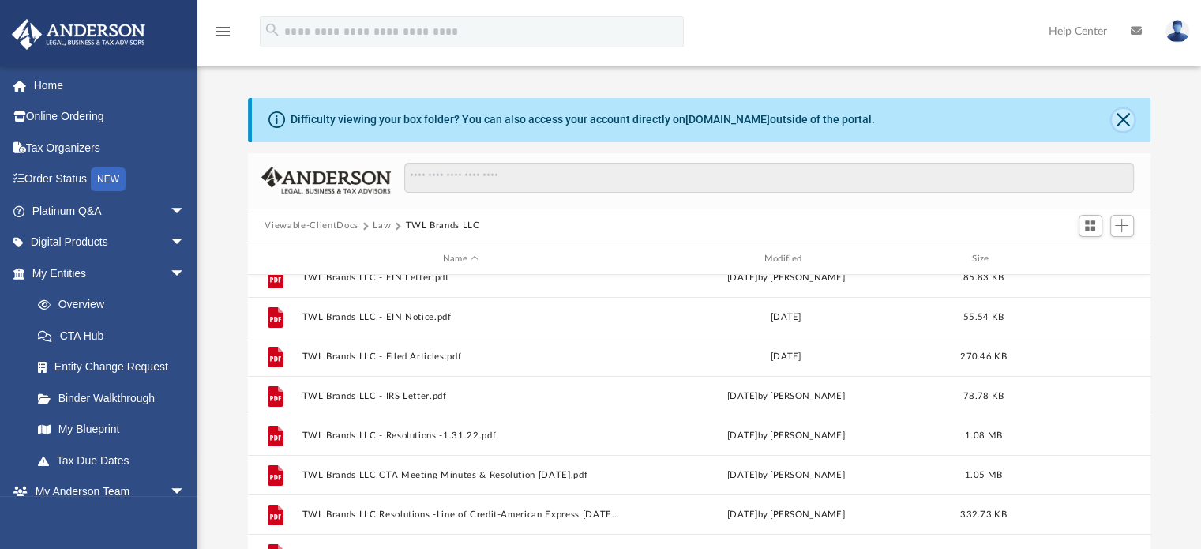
click at [1127, 121] on button "Close" at bounding box center [1123, 120] width 22 height 22
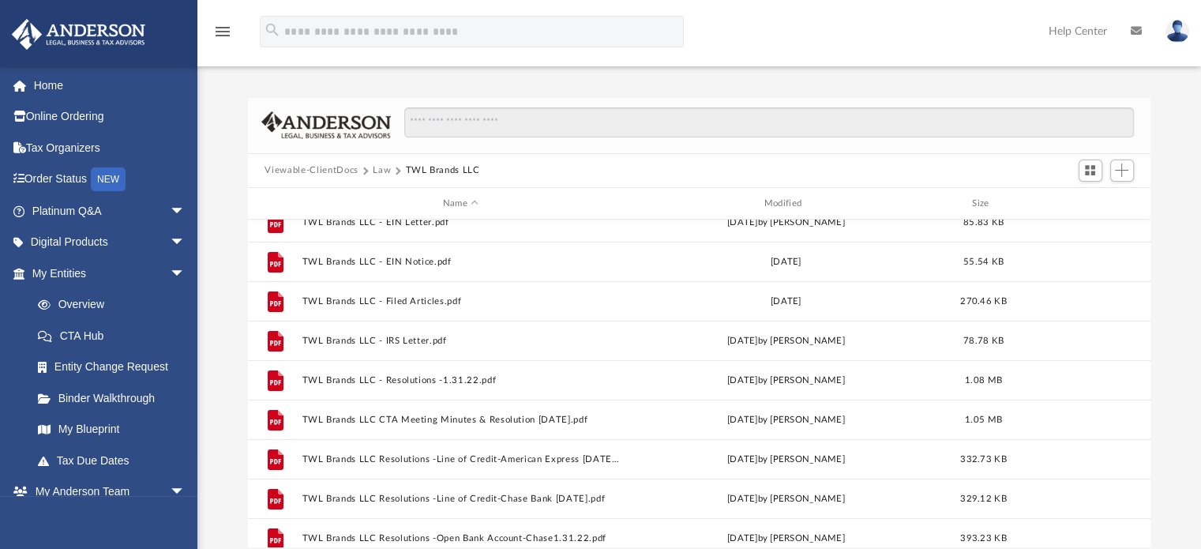
click at [377, 173] on button "Law" at bounding box center [382, 170] width 18 height 14
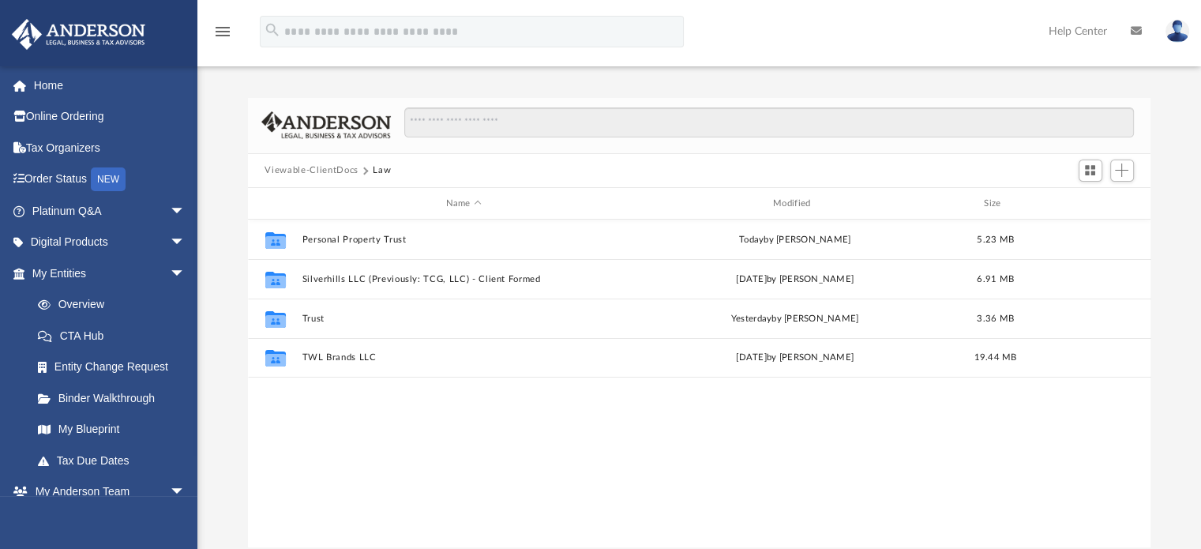
click at [304, 175] on button "Viewable-ClientDocs" at bounding box center [311, 170] width 93 height 14
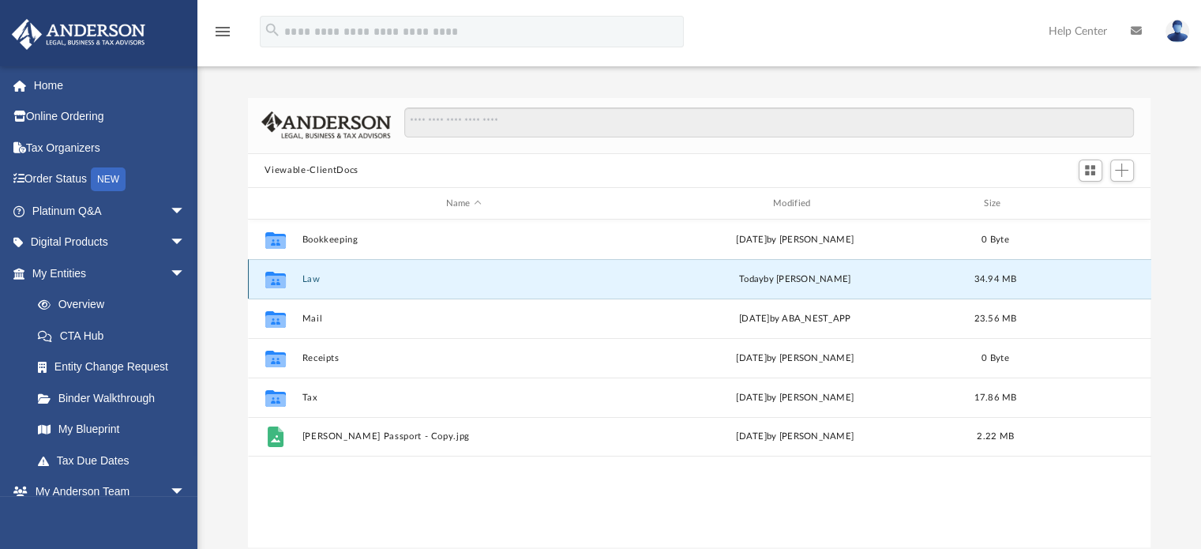
click at [319, 282] on button "Law" at bounding box center [464, 279] width 324 height 10
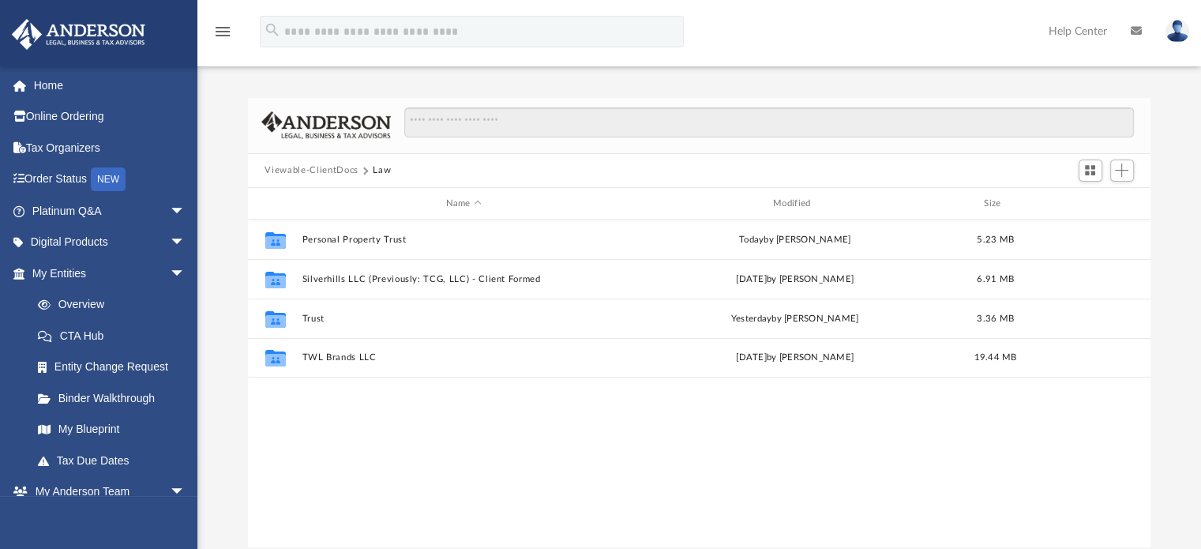
click at [300, 173] on button "Viewable-ClientDocs" at bounding box center [311, 170] width 93 height 14
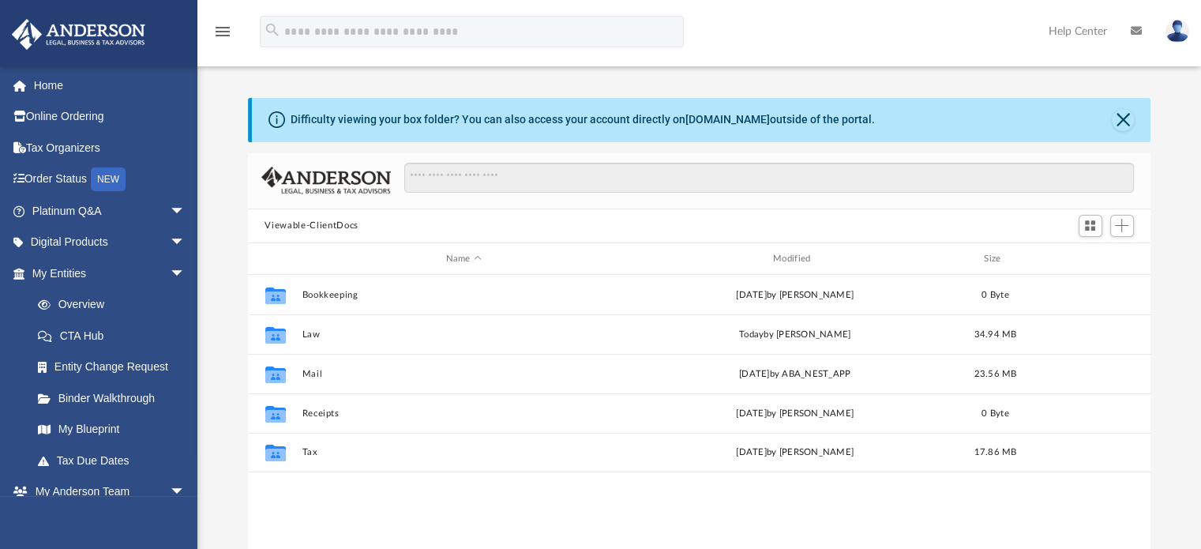
scroll to position [347, 891]
